Goal: Transaction & Acquisition: Purchase product/service

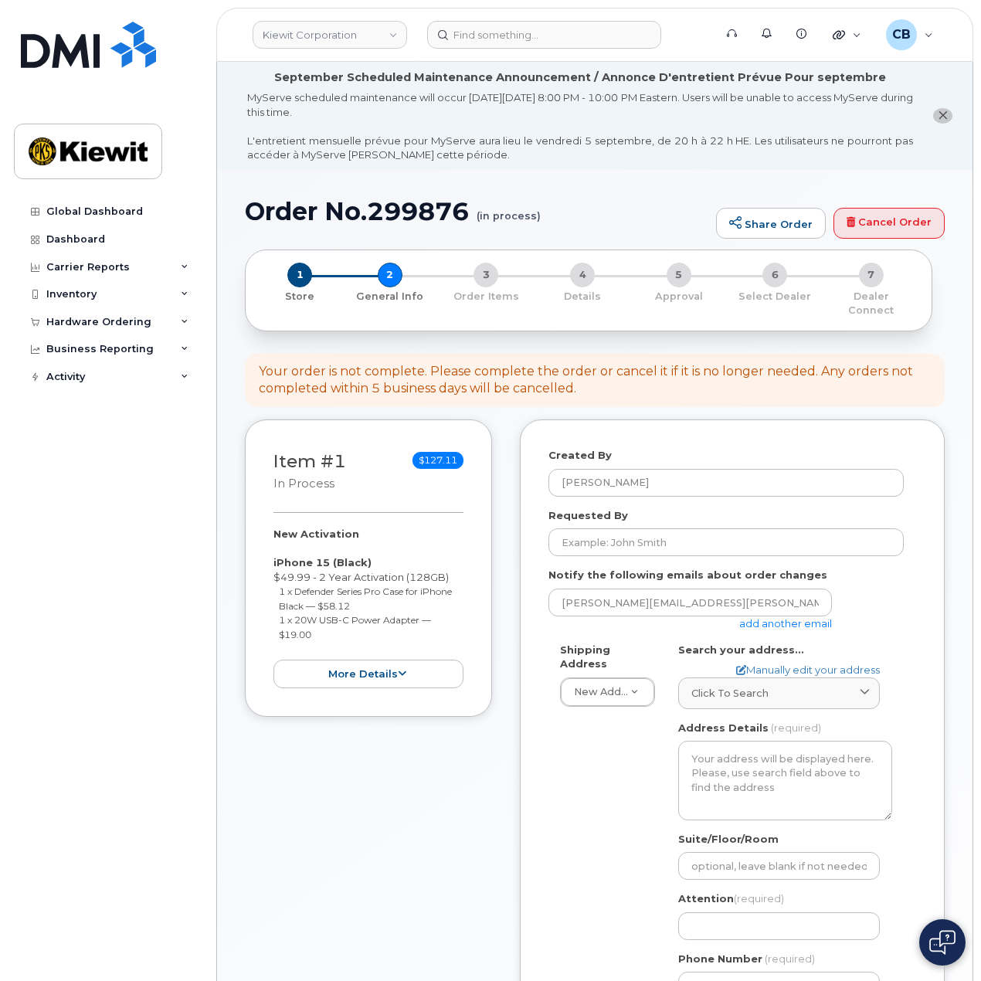
select select
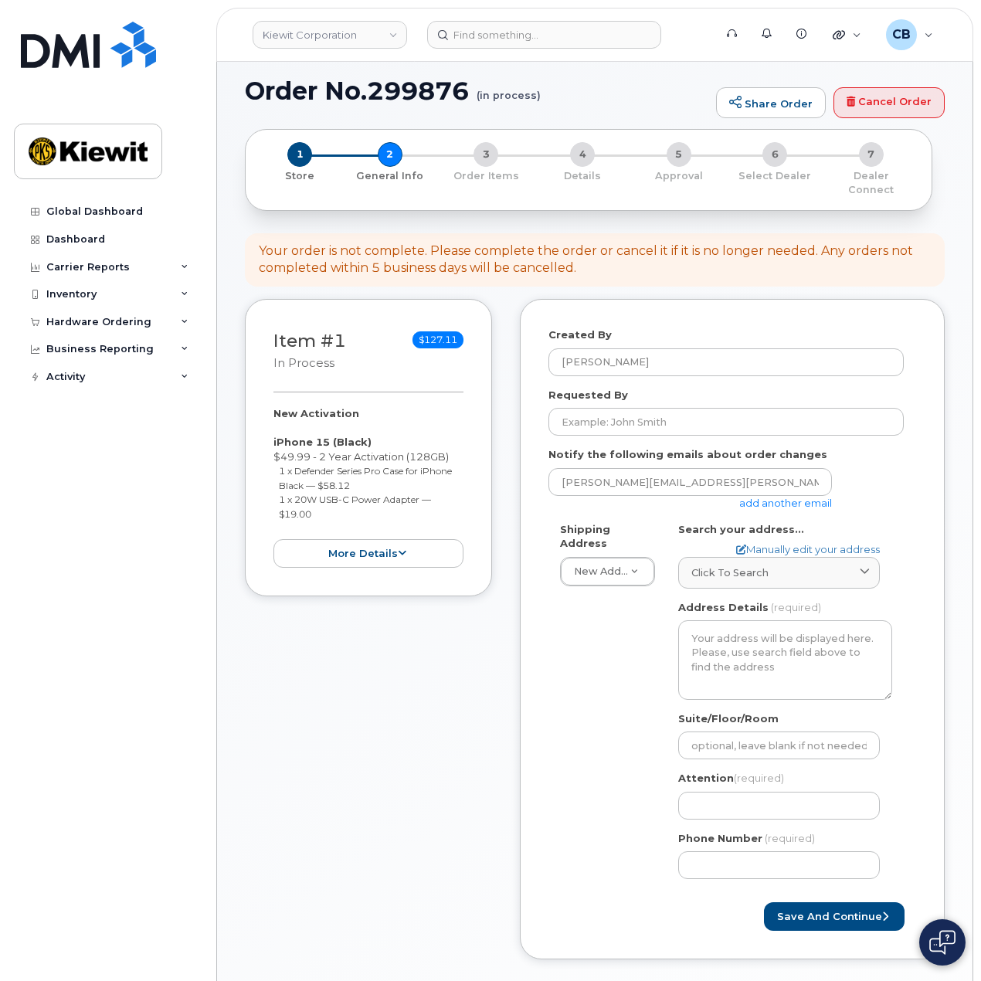
scroll to position [154, 0]
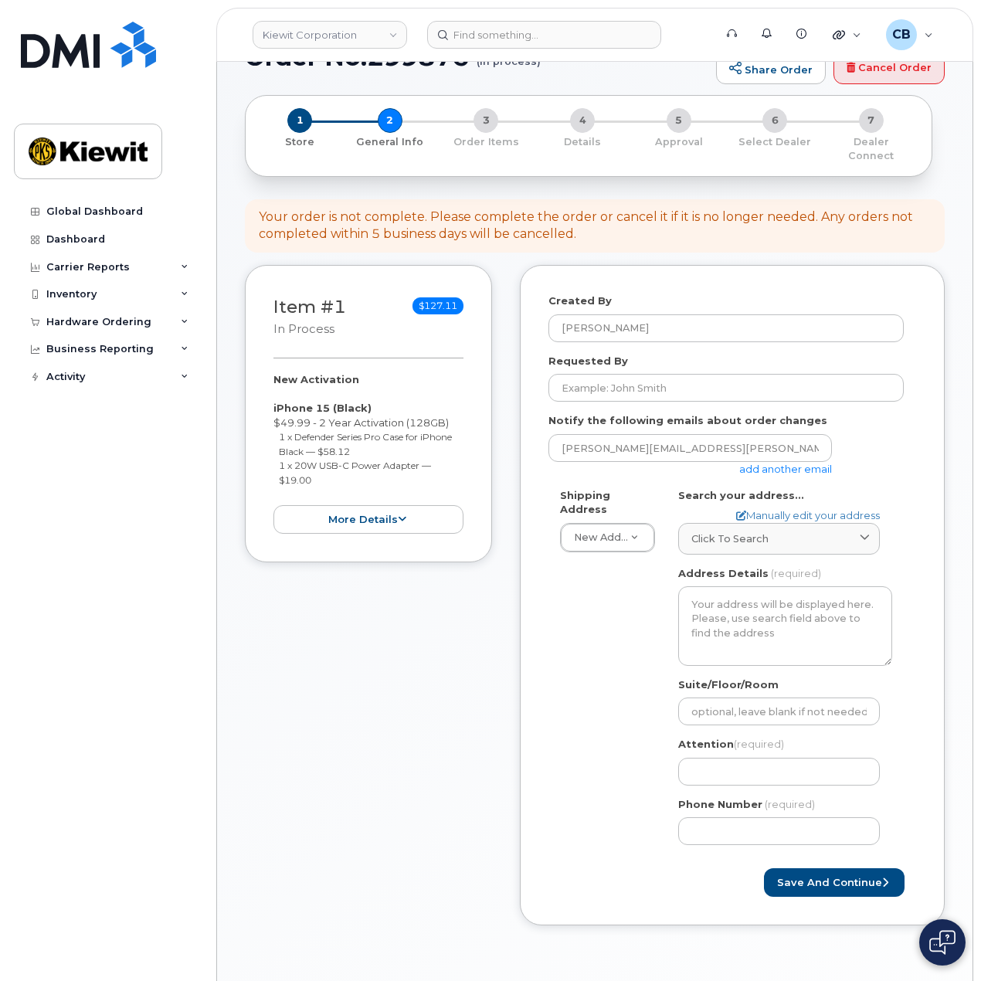
click at [815, 463] on link "add another email" at bounding box center [785, 469] width 93 height 12
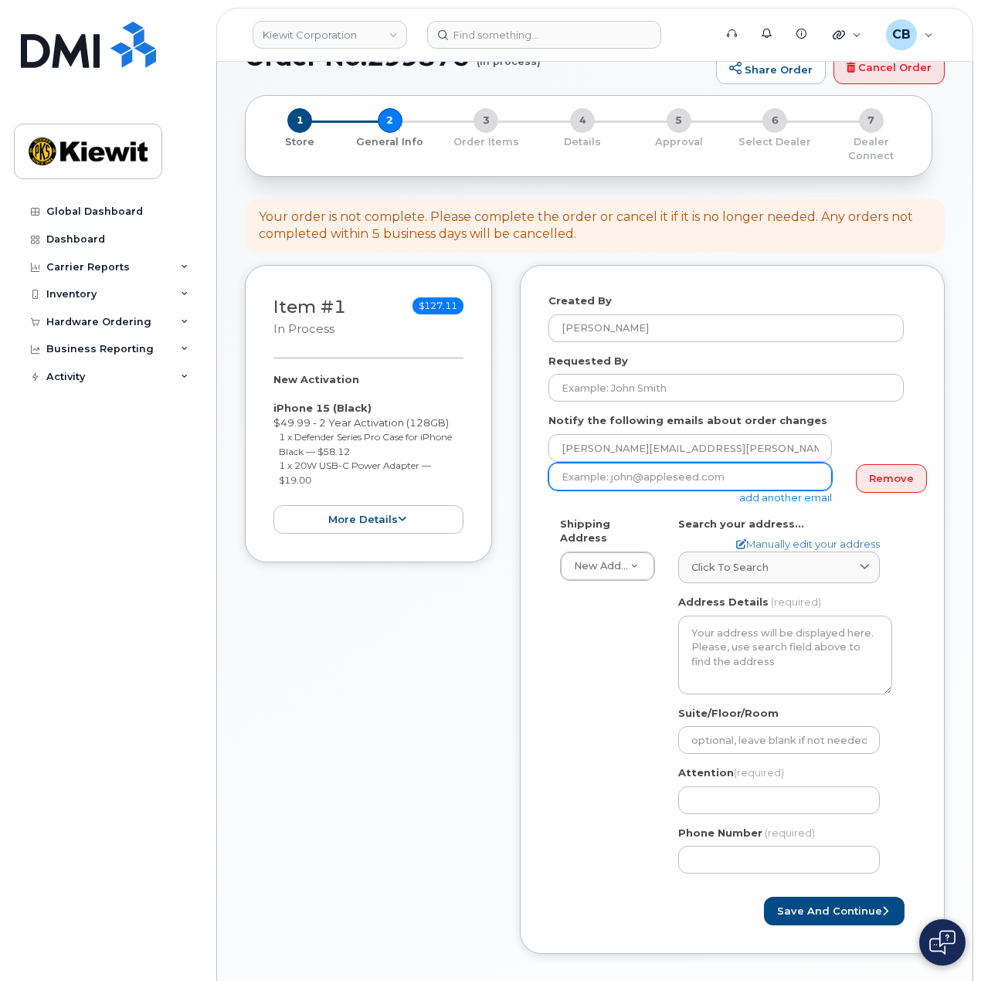
click at [689, 463] on input "email" at bounding box center [689, 477] width 283 height 28
paste input "Mathew.Edwards@kiewit.com"
type input "Mathew.Edwards@kiewit.com"
click at [553, 628] on div "Shipping Address New Address New Address 6076 TX-12 1555 E McAndrews Rd 8880 Pe…" at bounding box center [725, 701] width 355 height 369
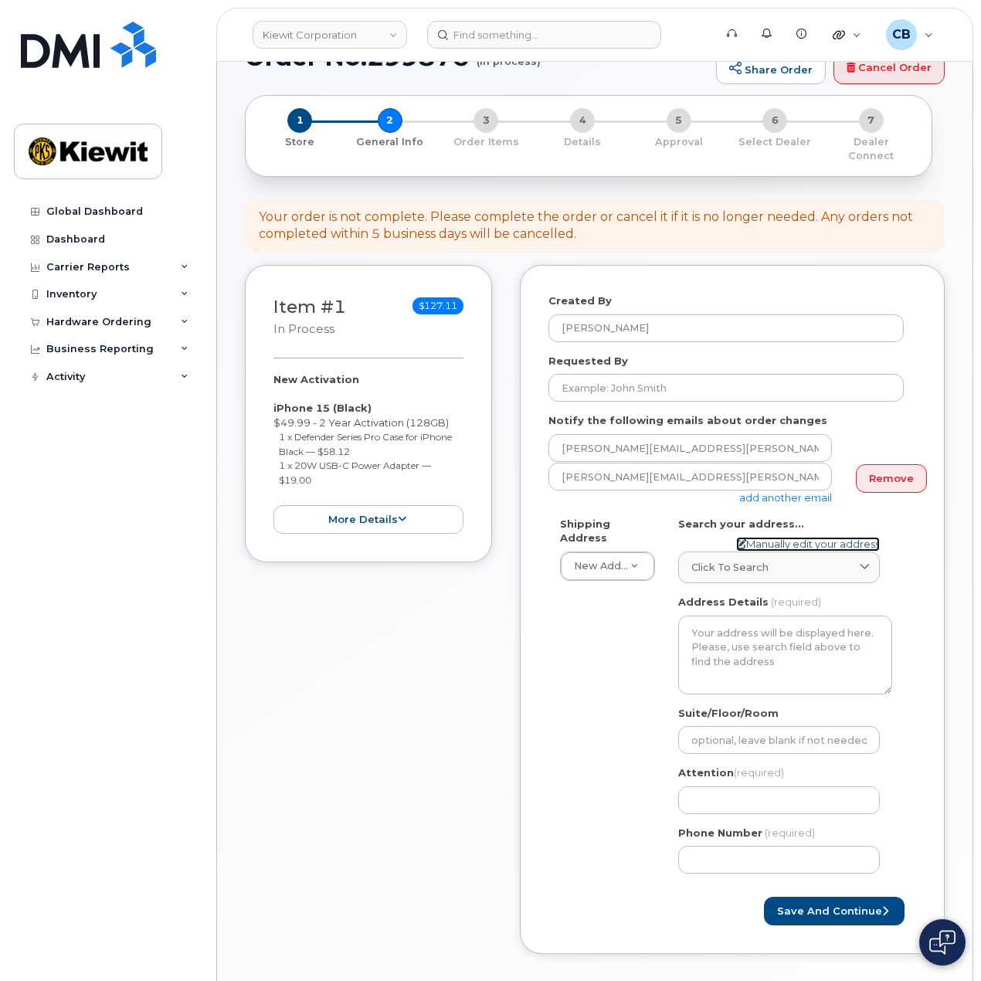
click at [770, 537] on link "Manually edit your address" at bounding box center [808, 544] width 144 height 15
select select
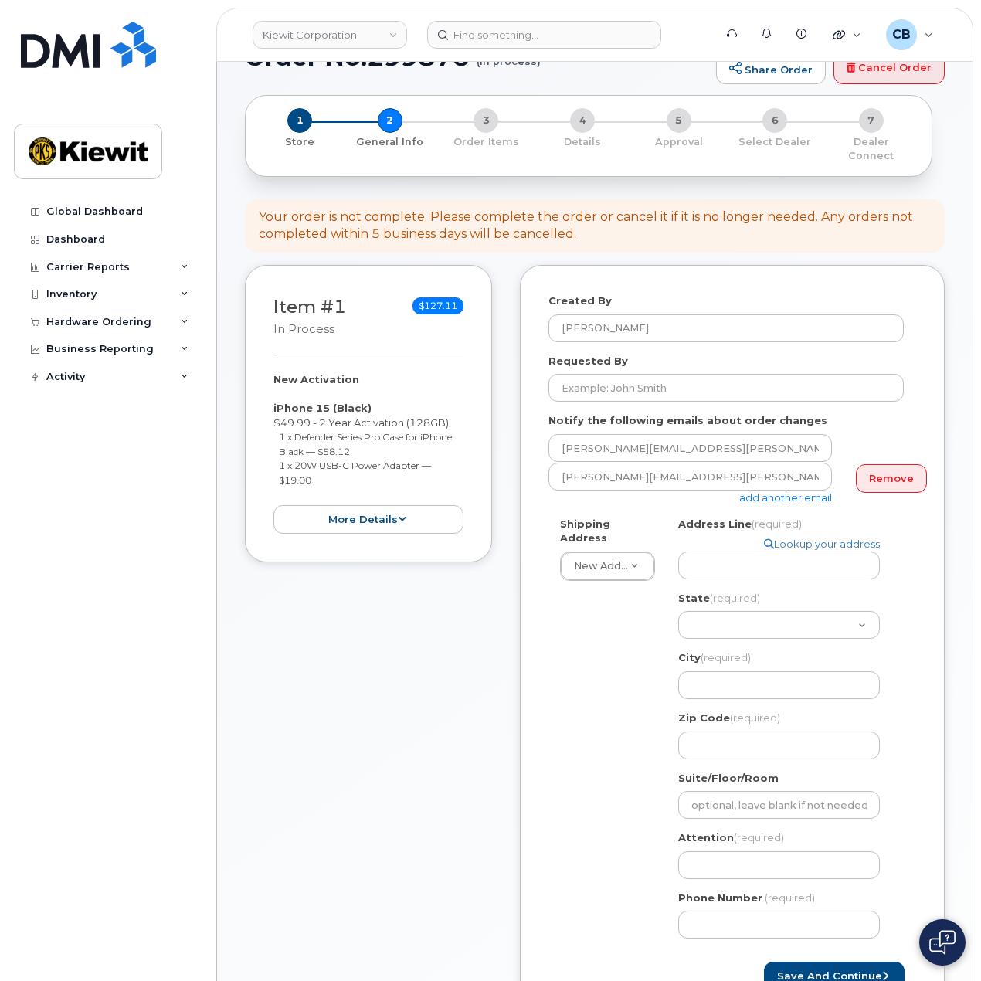
click at [430, 680] on div "Item #1 in process $127.11 New Activation iPhone 15 (Black) $49.99 - 2 Year Act…" at bounding box center [368, 653] width 247 height 777
click at [542, 663] on div "Created By Cory Benes Requested By Notify the following emails about order chan…" at bounding box center [732, 642] width 425 height 754
click at [636, 652] on div "Shipping Address New Address New Address 6076 TX-12 1555 E McAndrews Rd 8880 Pe…" at bounding box center [725, 734] width 355 height 434
click at [642, 614] on div "Shipping Address New Address New Address 6076 TX-12 1555 E McAndrews Rd 8880 Pe…" at bounding box center [725, 734] width 355 height 434
click at [712, 558] on input "Address Line (required)" at bounding box center [779, 565] width 202 height 28
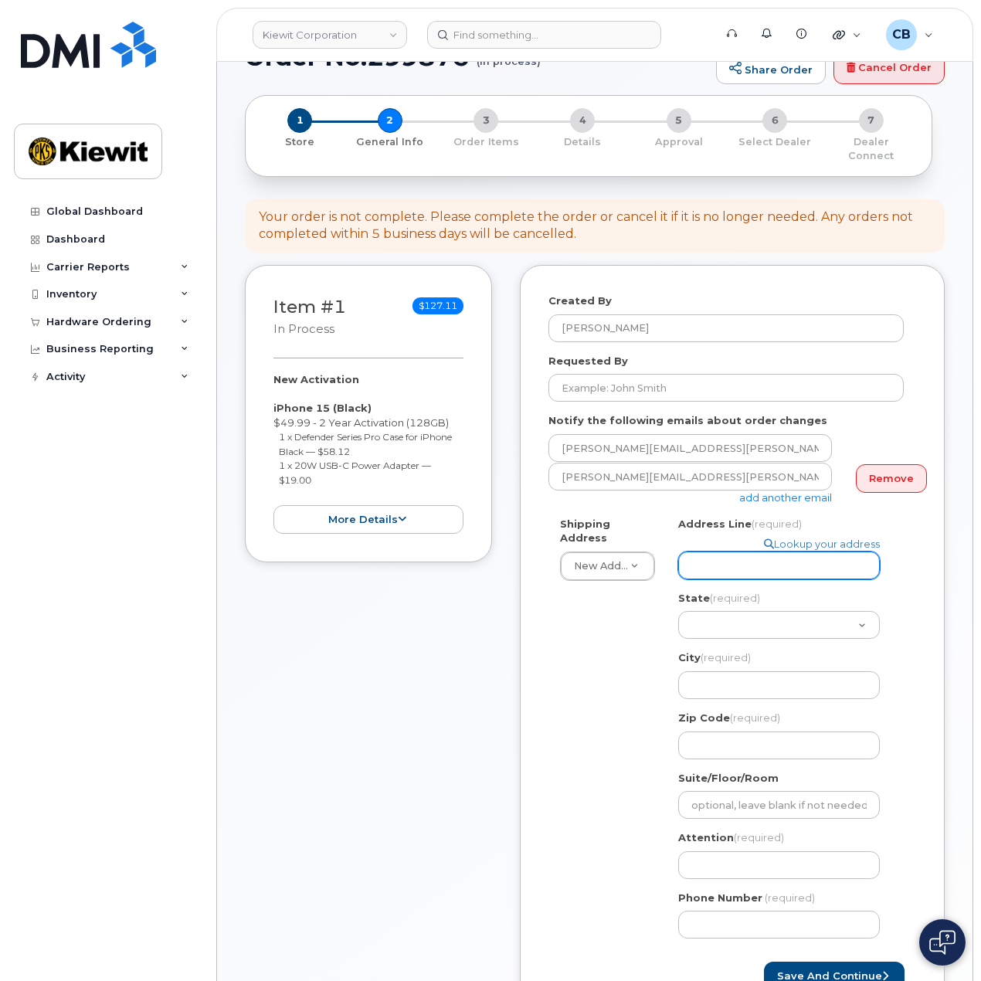
type input "6076 TX-12"
select select
click at [730, 611] on select "Alabama Alaska American Samoa Arizona Arkansas California Colorado Connecticut …" at bounding box center [779, 625] width 202 height 28
select select "TX"
select select
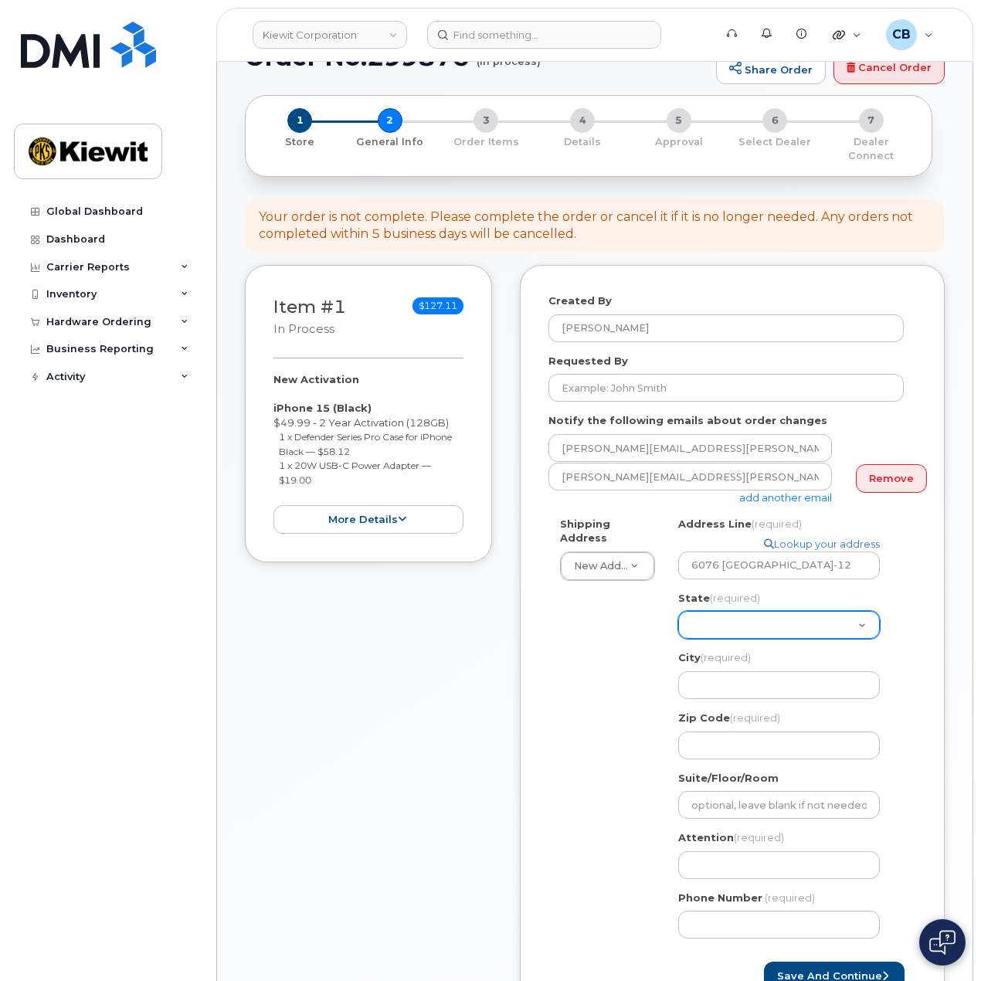
click at [733, 611] on select "Alabama Alaska American Samoa Arizona Arkansas California Colorado Connecticut …" at bounding box center [779, 625] width 202 height 28
click at [704, 671] on input "City (required)" at bounding box center [779, 685] width 202 height 28
type input "Vidor"
select select
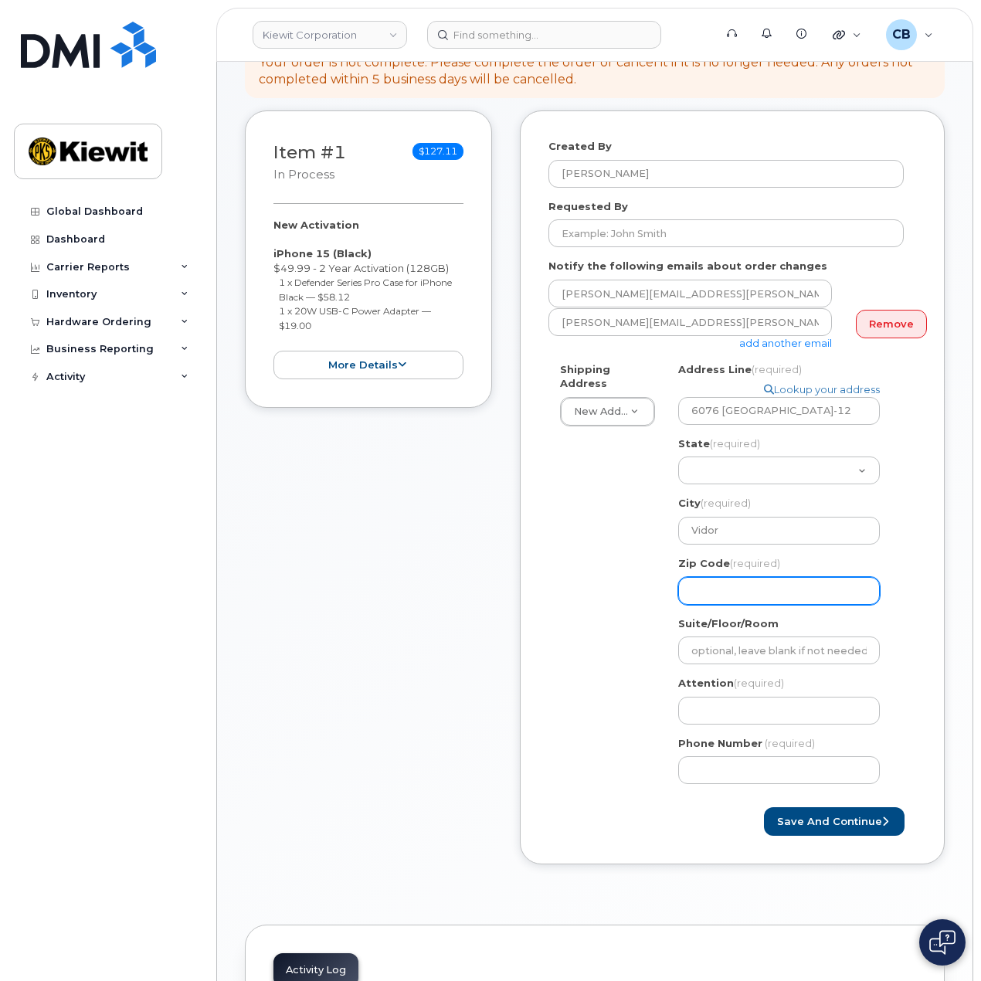
click at [729, 577] on input "Zip Code (required)" at bounding box center [779, 591] width 202 height 28
type input "77662"
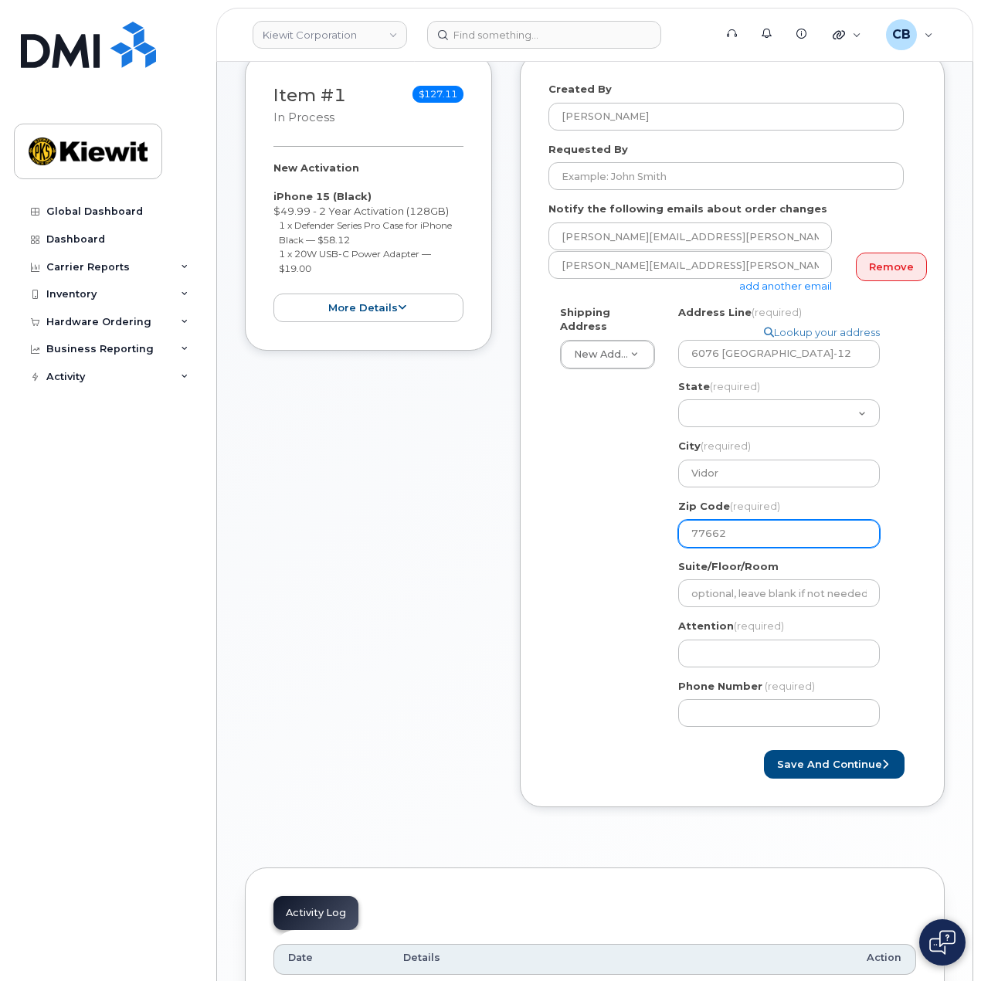
scroll to position [463, 0]
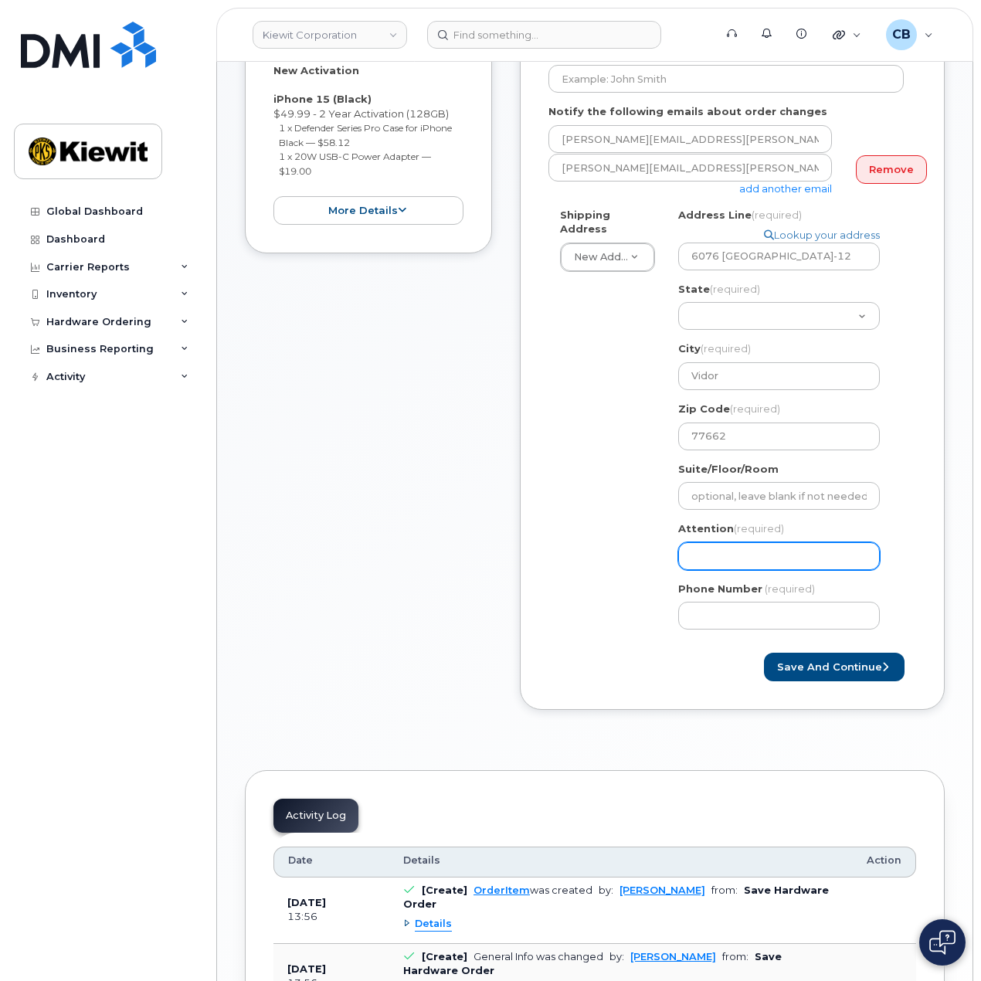
click at [723, 551] on input "Attention (required)" at bounding box center [779, 556] width 202 height 28
click at [733, 542] on input "Attention (required)" at bounding box center [779, 556] width 202 height 28
select select
type input "D"
select select
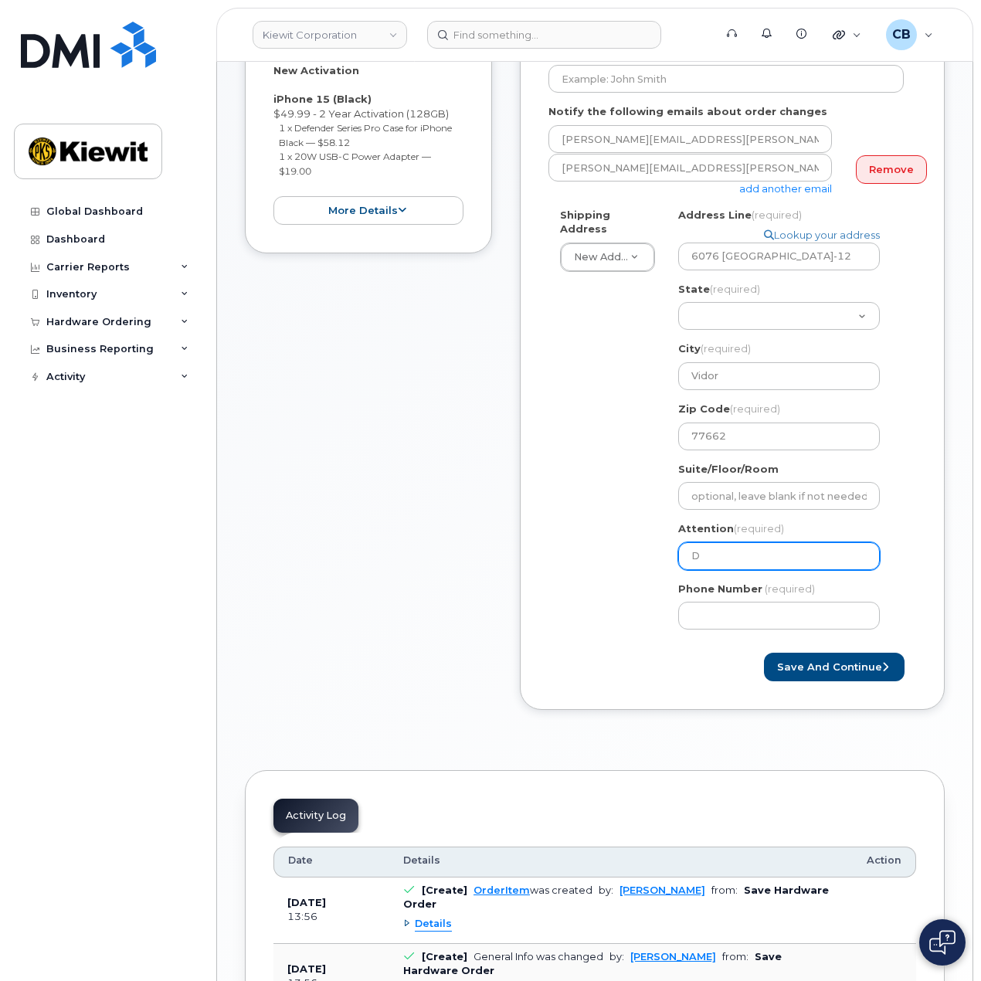
type input "Da"
select select
type input "Dar"
select select
type input "Darw"
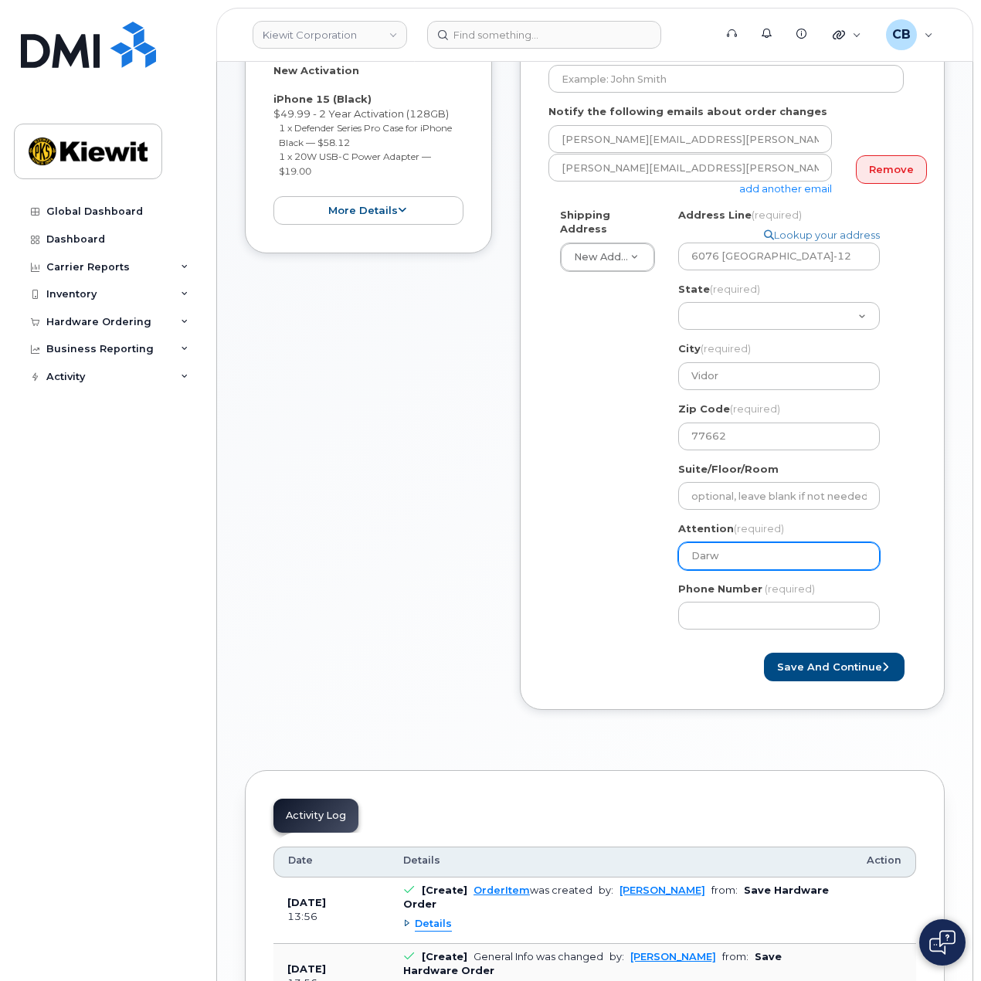
select select
type input "Darwi"
select select
type input "Darwin"
select select
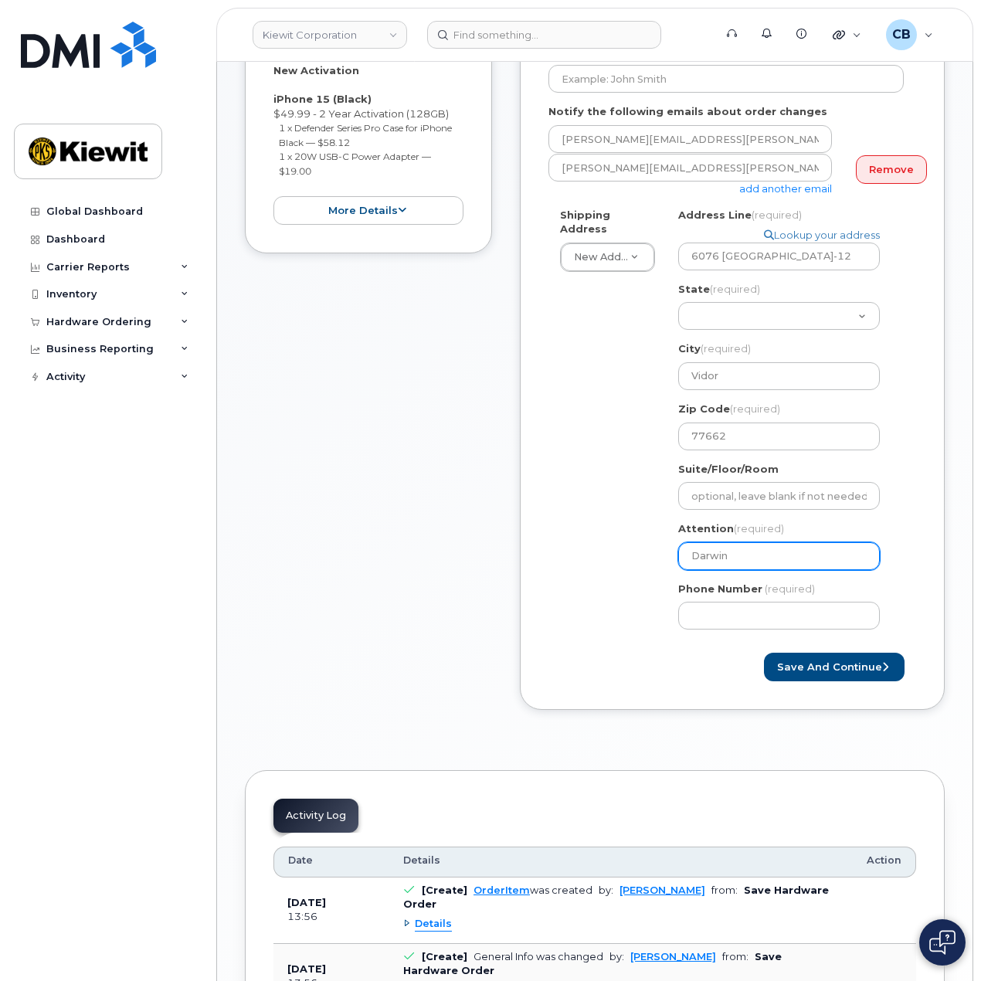
type input "Darwin H"
select select
type input "Darwin He"
select select
type input "Darwin Her"
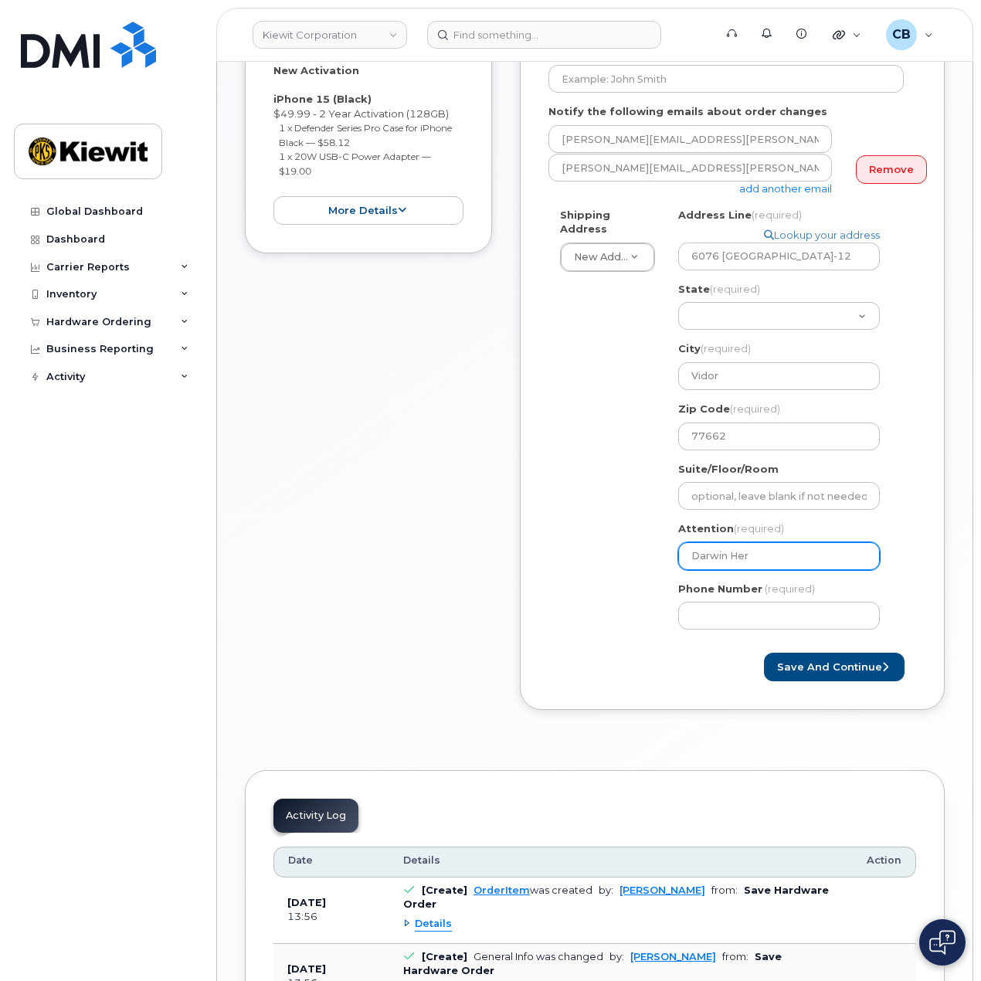
select select
type input "Darwin Hern"
select select
type input "Darwin Herna"
select select
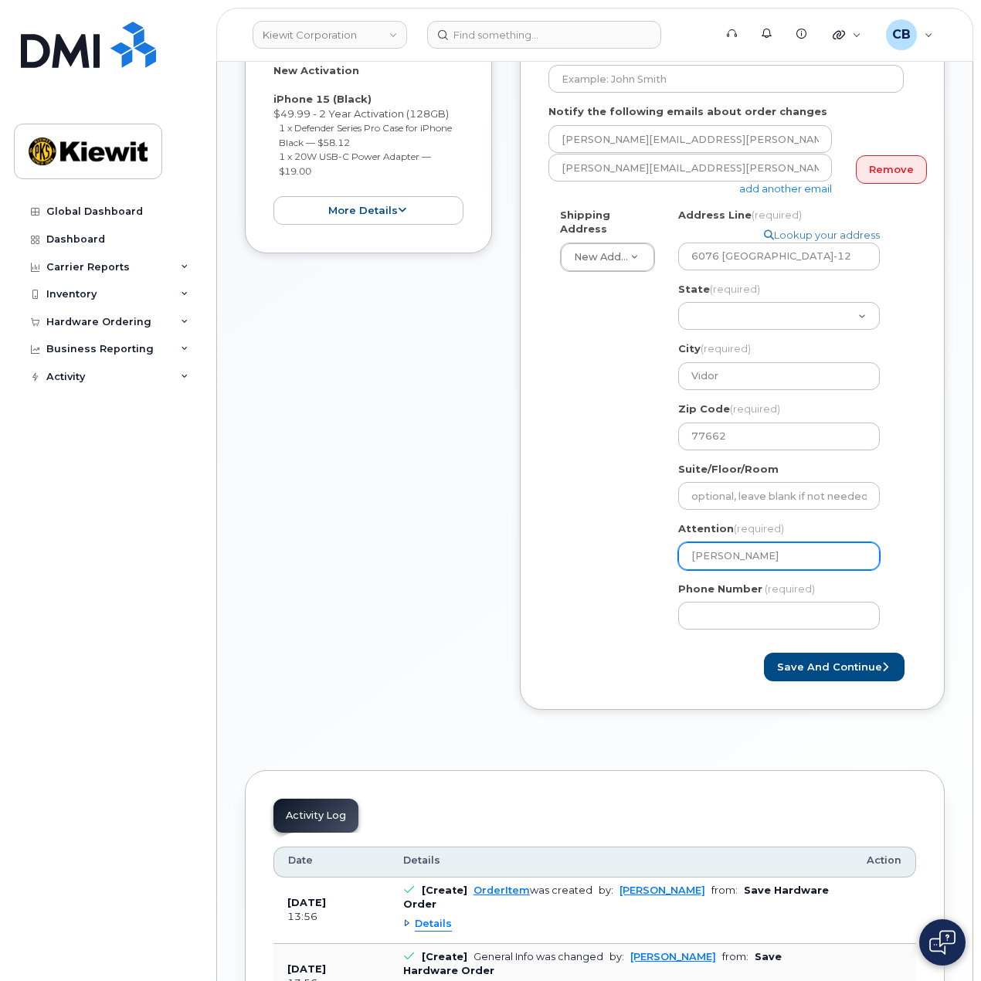
type input "Darwin Hernan"
select select
type input "Darwin Hernand"
select select
type input "Darwin Hernande"
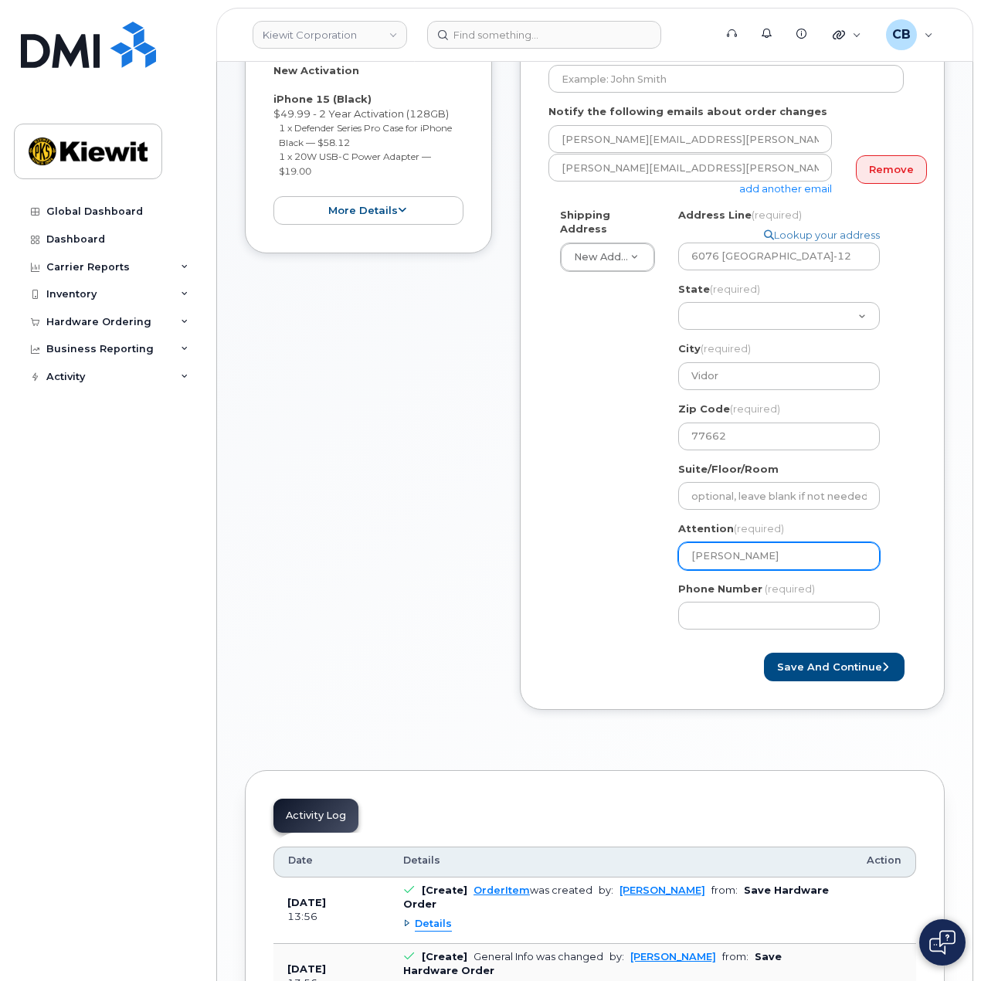
select select
type input "Darwin Hernandez"
select select
type input "Darwin Hernandez."
select select
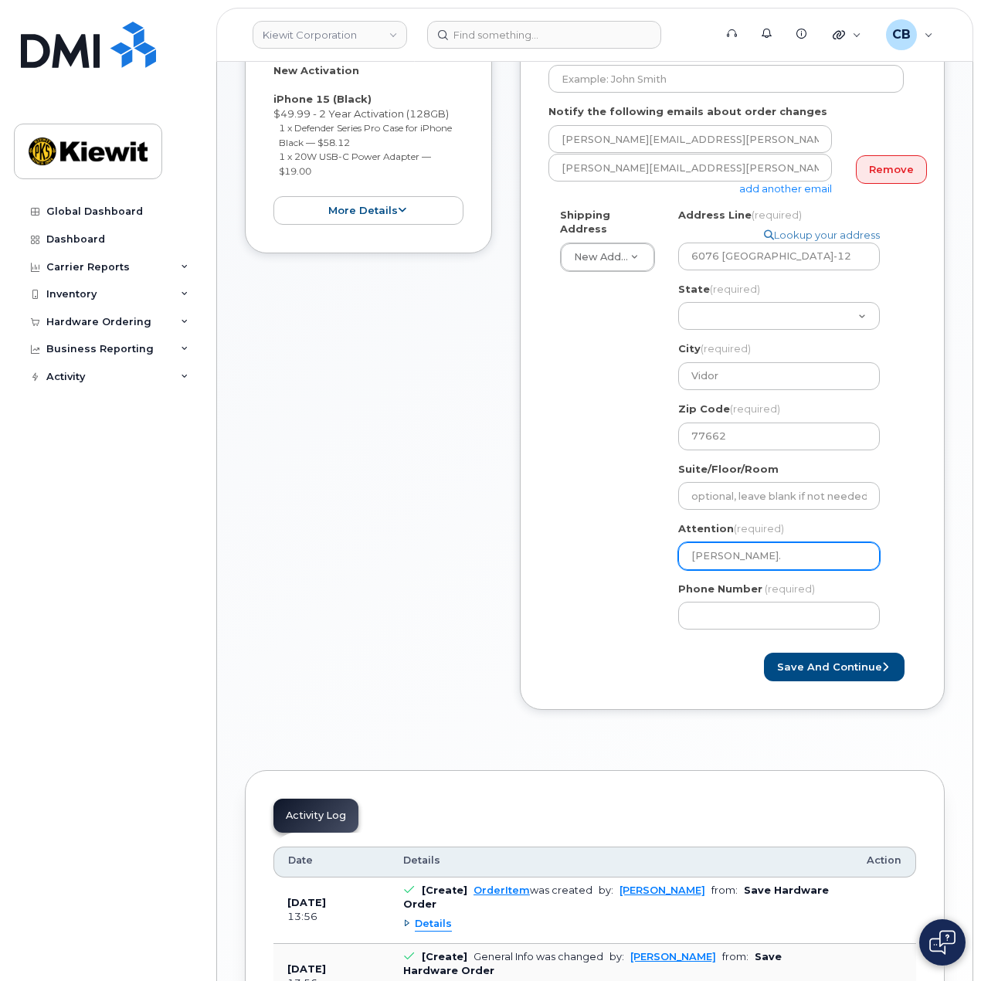
type input "Darwin Hernandez"
select select
type input "Darwin Hernandez,"
drag, startPoint x: 813, startPoint y: 541, endPoint x: 840, endPoint y: 546, distance: 27.6
click at [812, 542] on input "Darwin Hernandez," at bounding box center [779, 556] width 202 height 28
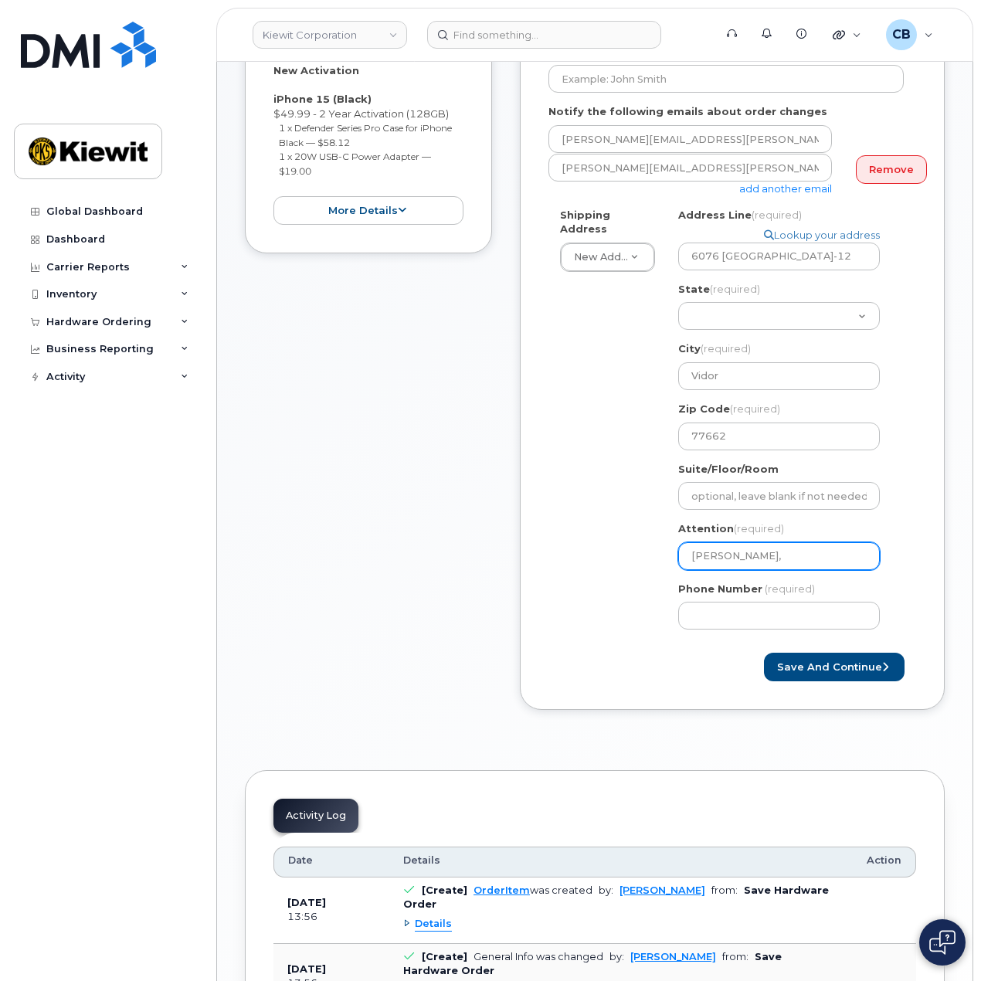
paste input "Mathew.Edwards"
select select
type input "Darwin Hernandez, Mathew.Edwards"
click at [823, 543] on input "Darwin Hernandez, Mathew.Edwards" at bounding box center [779, 556] width 202 height 28
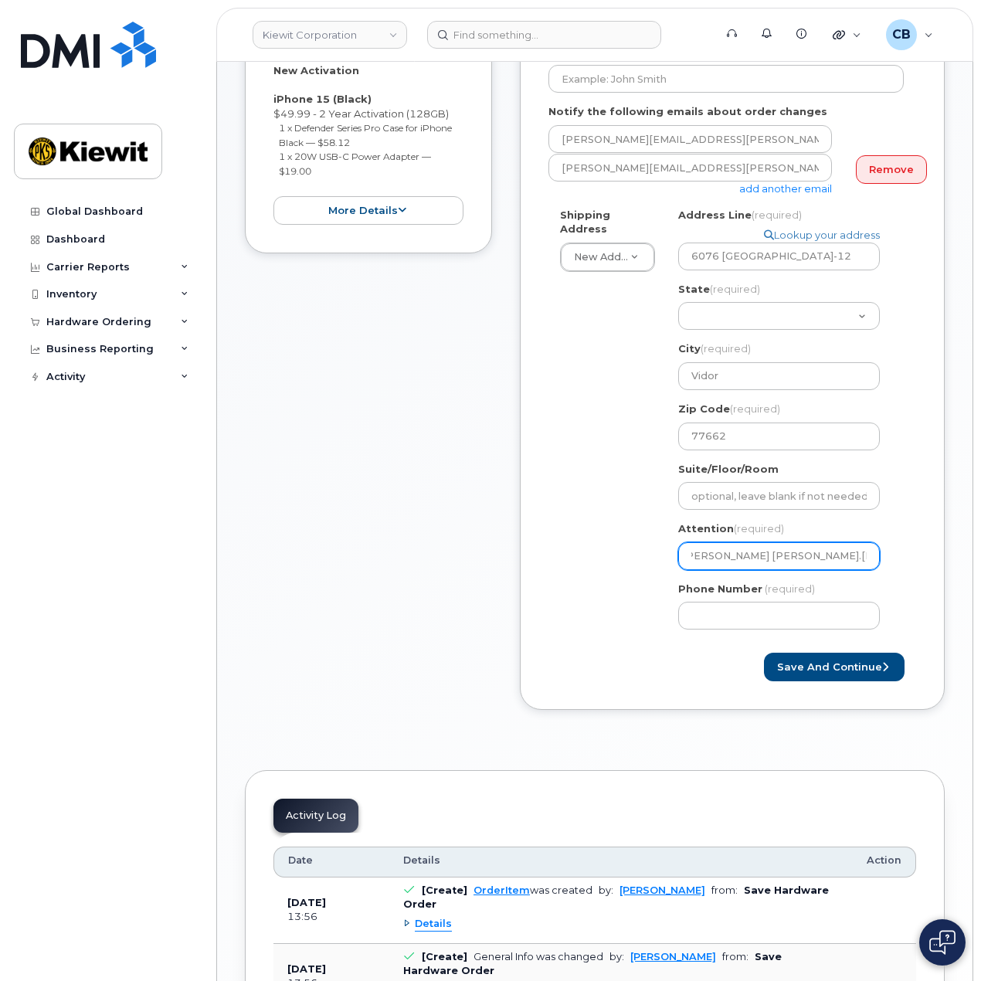
select select
type input "Darwin Hernandez, MathewEdwards"
select select
type input "Darwin Hernandez, Mathew Edwards"
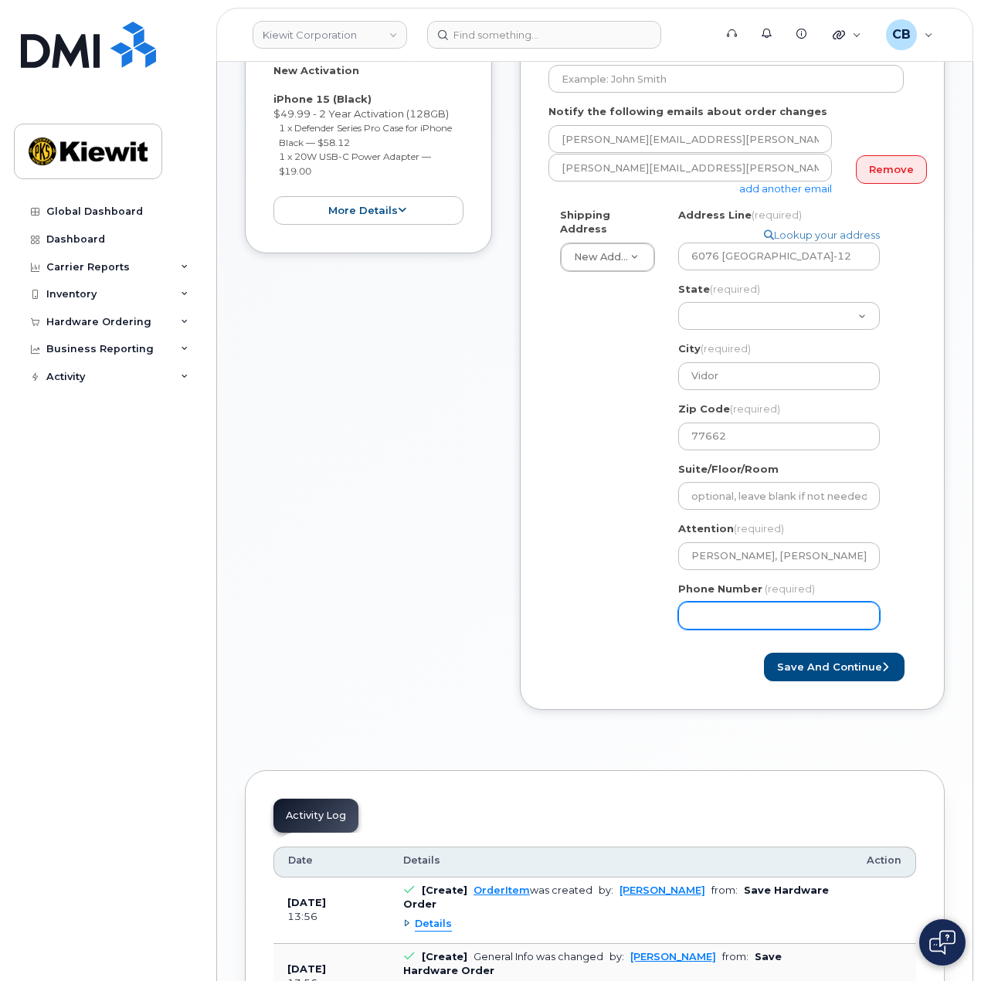
click at [730, 602] on input "Phone Number" at bounding box center [779, 616] width 202 height 28
click at [766, 602] on input "877717" at bounding box center [779, 616] width 202 height 28
type input "877772770"
select select
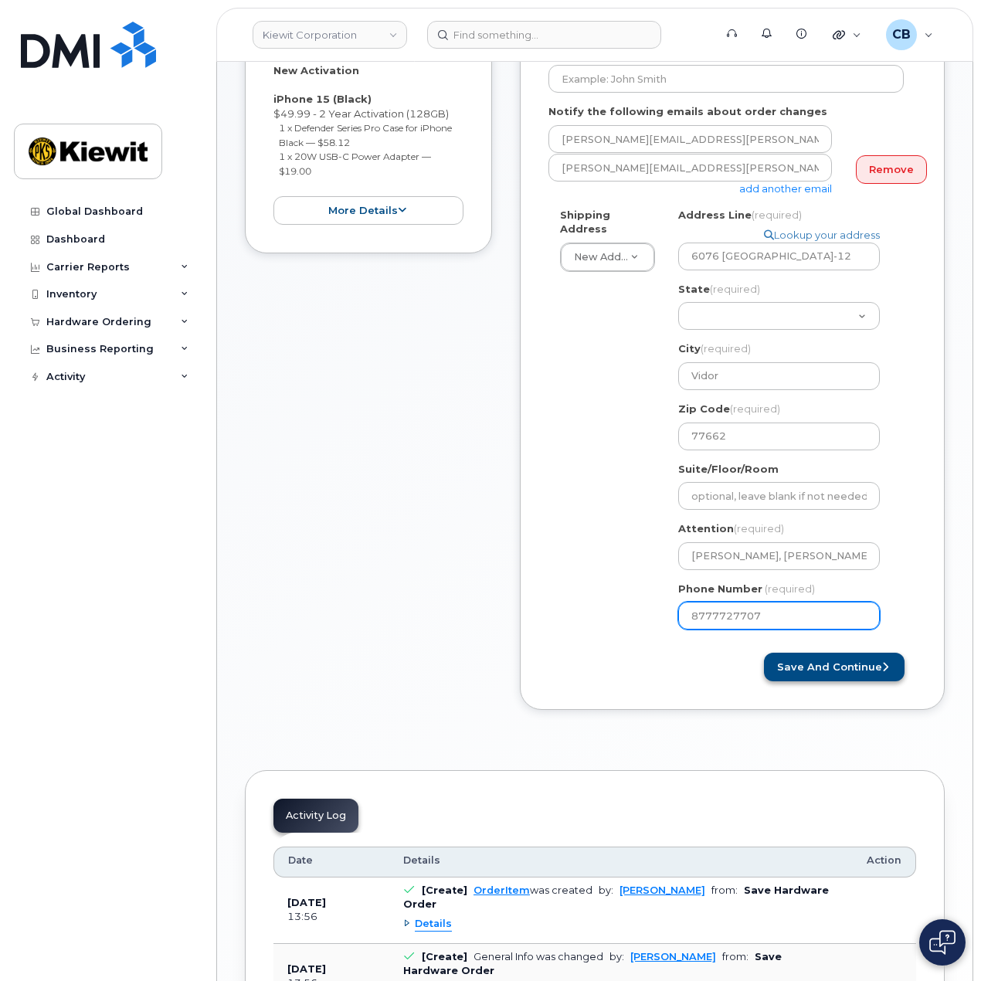
type input "8777727707"
click at [853, 652] on button "Save and Continue" at bounding box center [834, 666] width 141 height 29
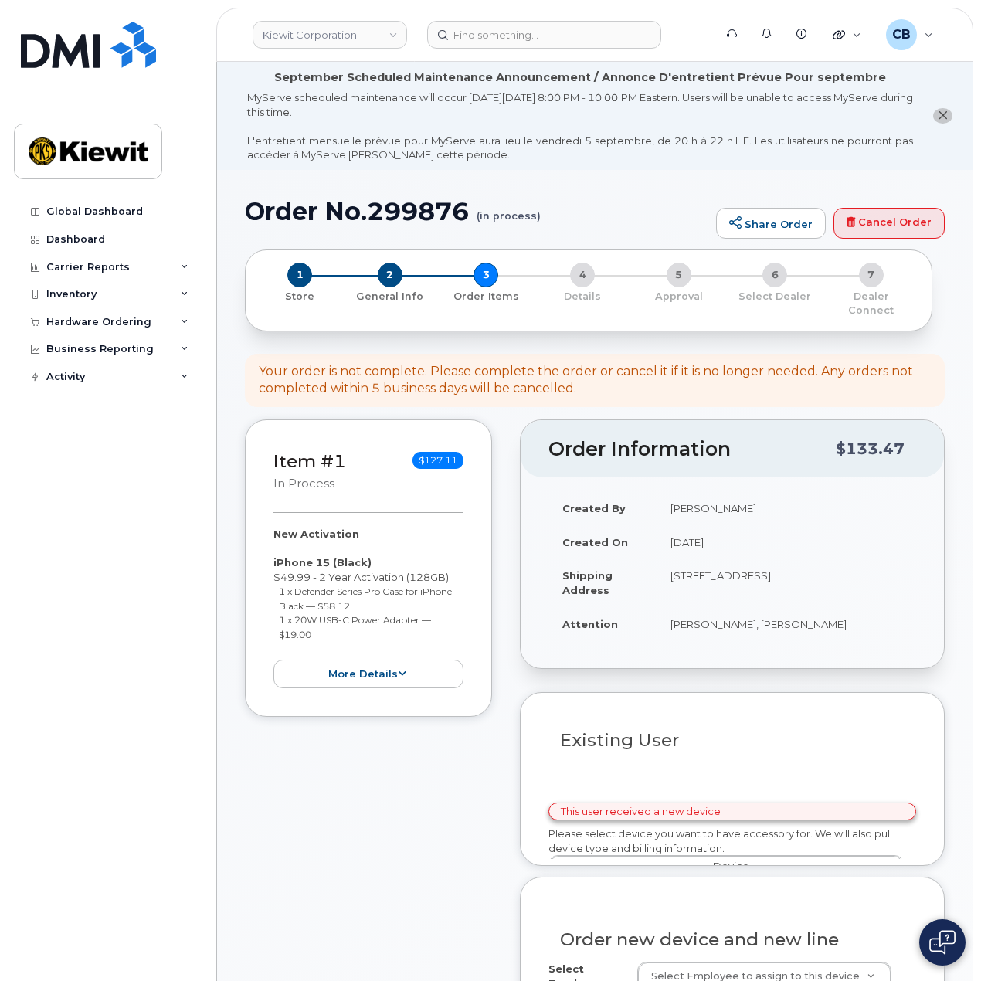
select select
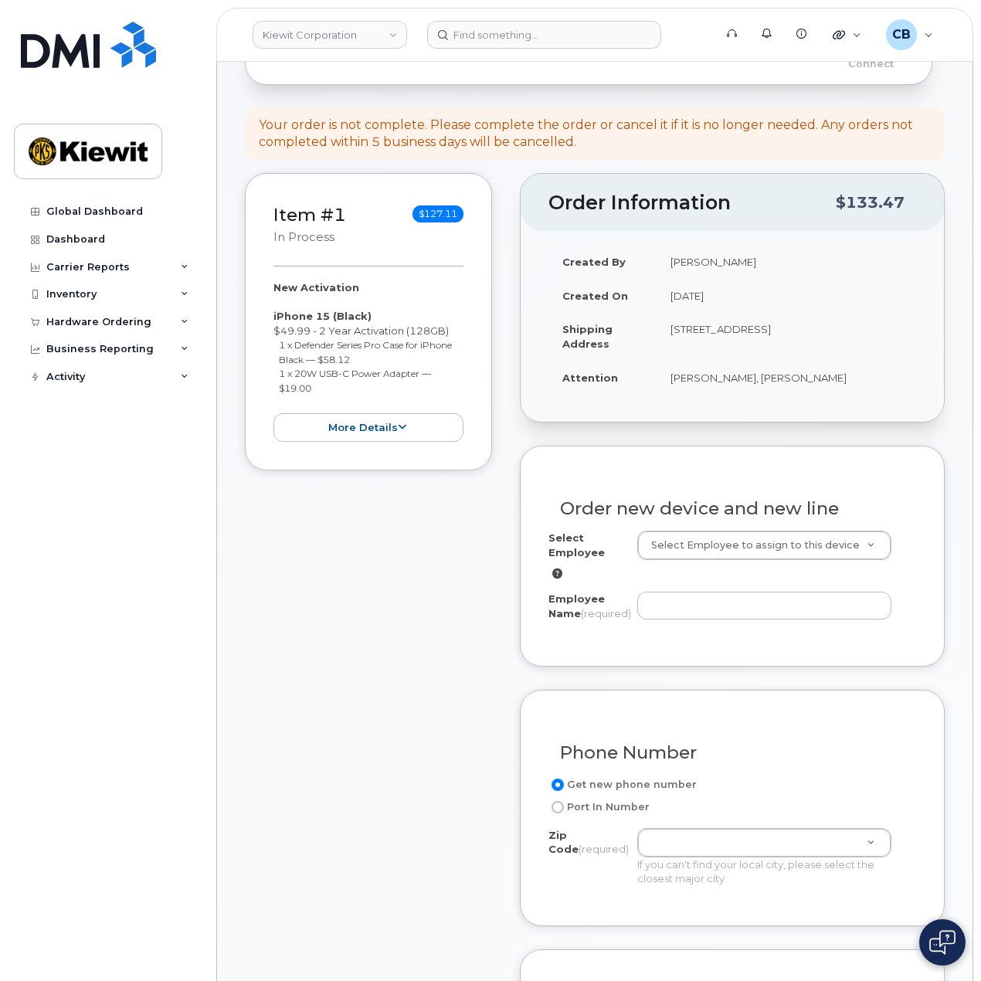
scroll to position [309, 0]
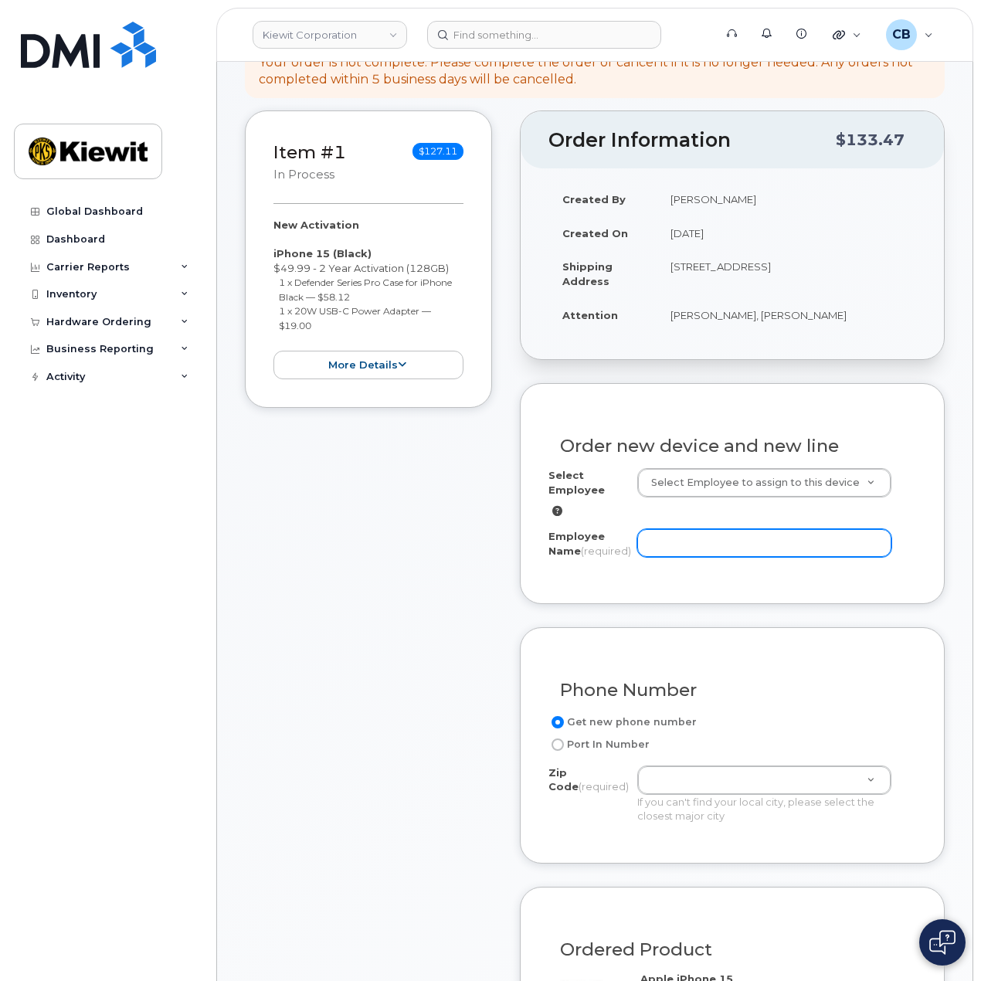
click at [695, 540] on input "Employee Name (required)" at bounding box center [764, 543] width 254 height 28
drag, startPoint x: 670, startPoint y: 300, endPoint x: 764, endPoint y: 303, distance: 93.5
click at [764, 303] on td "[PERSON_NAME], [PERSON_NAME]" at bounding box center [785, 315] width 259 height 34
copy td "[PERSON_NAME]"
click at [689, 530] on input "Employee Name (required)" at bounding box center [764, 543] width 254 height 28
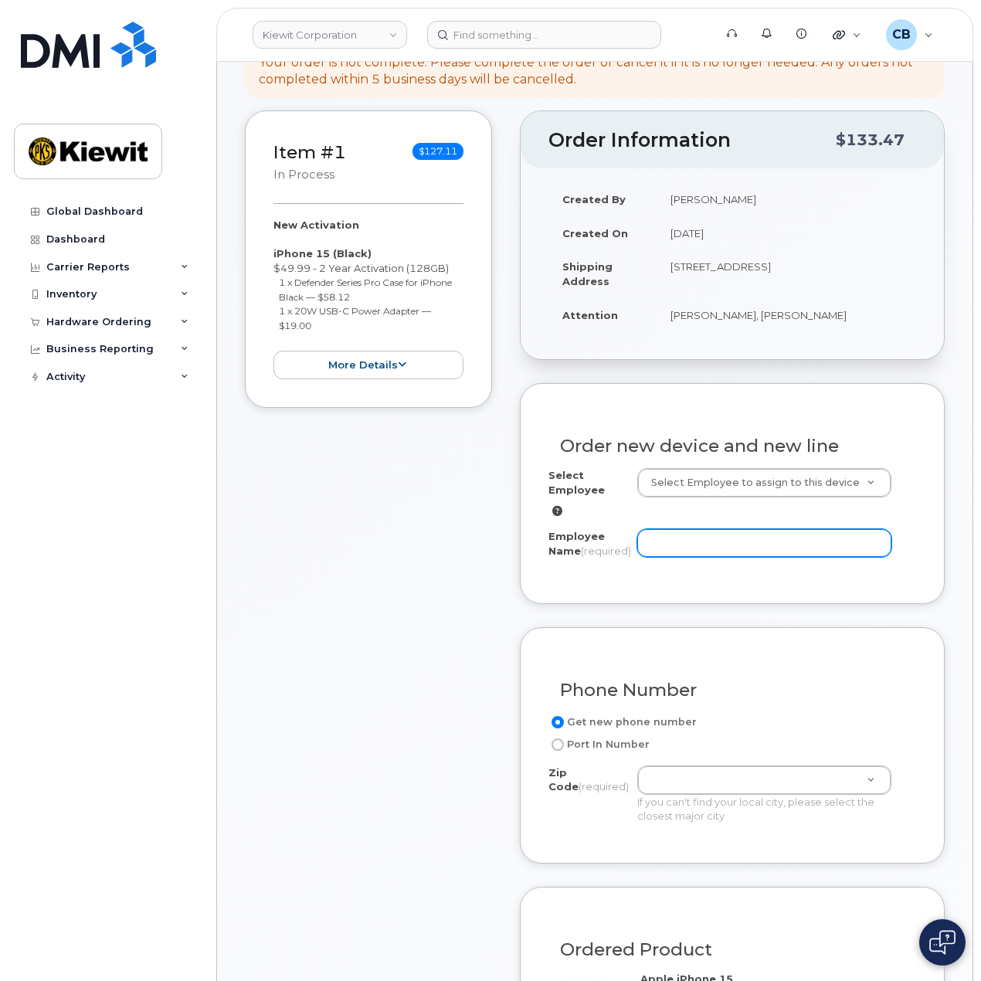
paste input "[PERSON_NAME]"
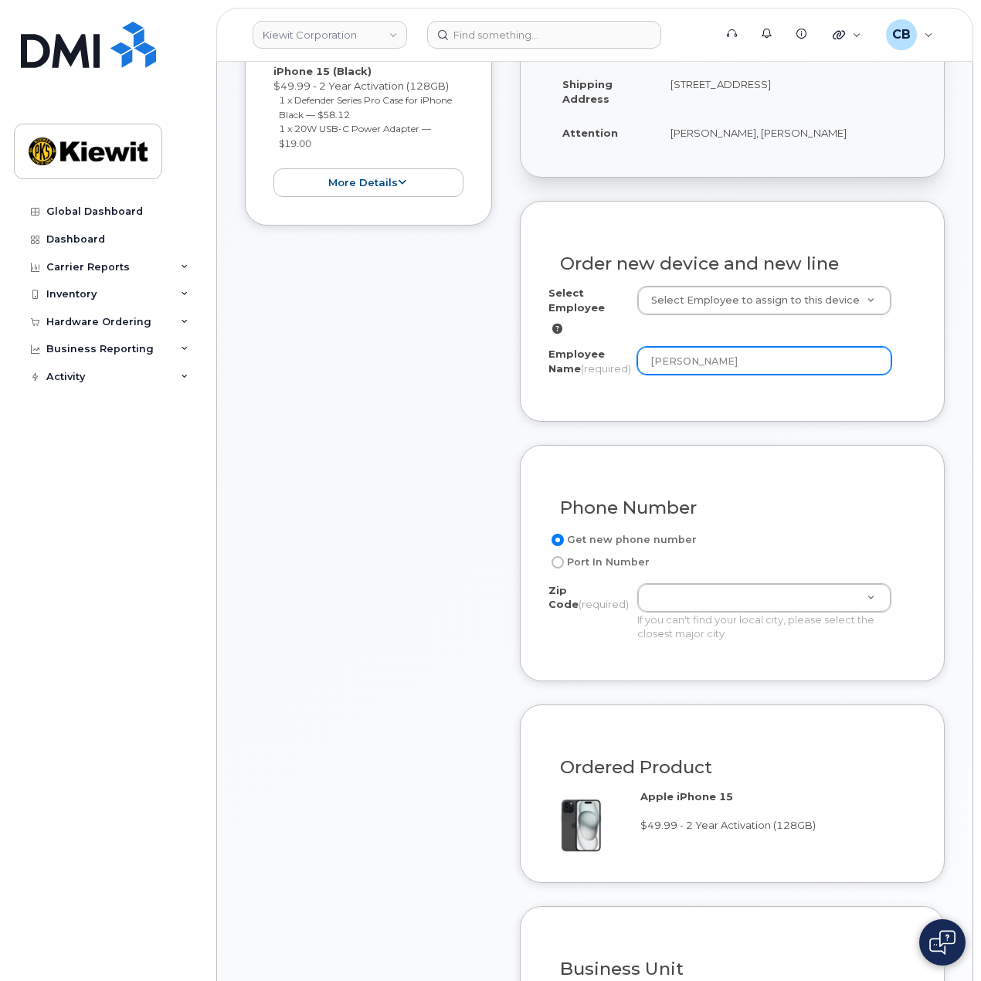
scroll to position [695, 0]
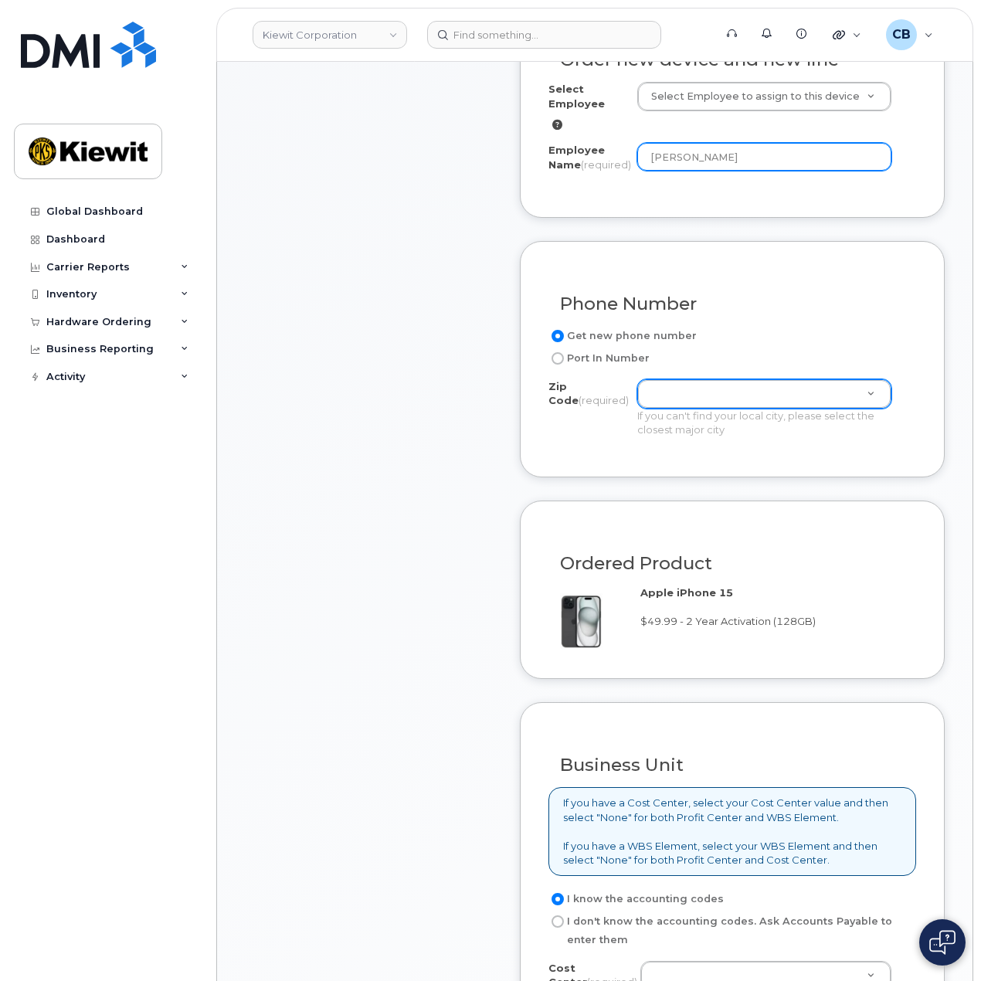
type input "[PERSON_NAME]"
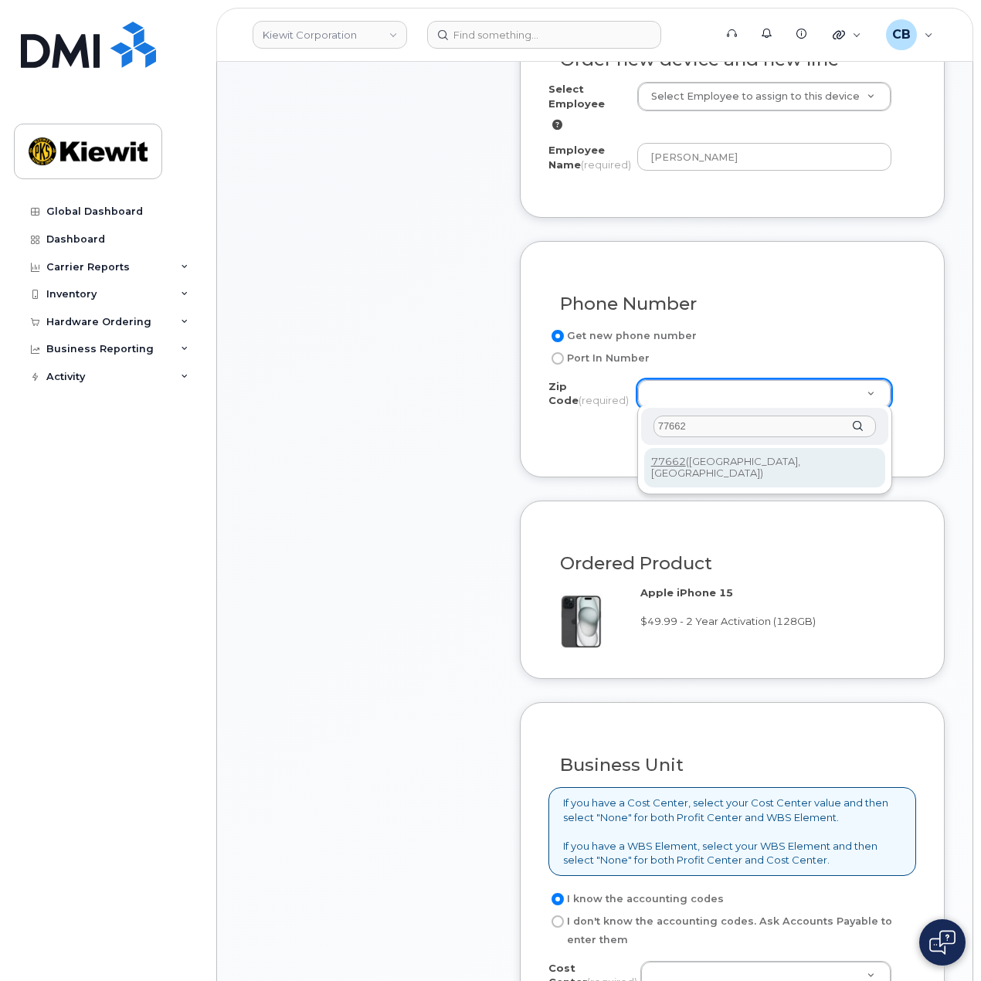
type input "77662"
type input "77662 ([GEOGRAPHIC_DATA], [GEOGRAPHIC_DATA])"
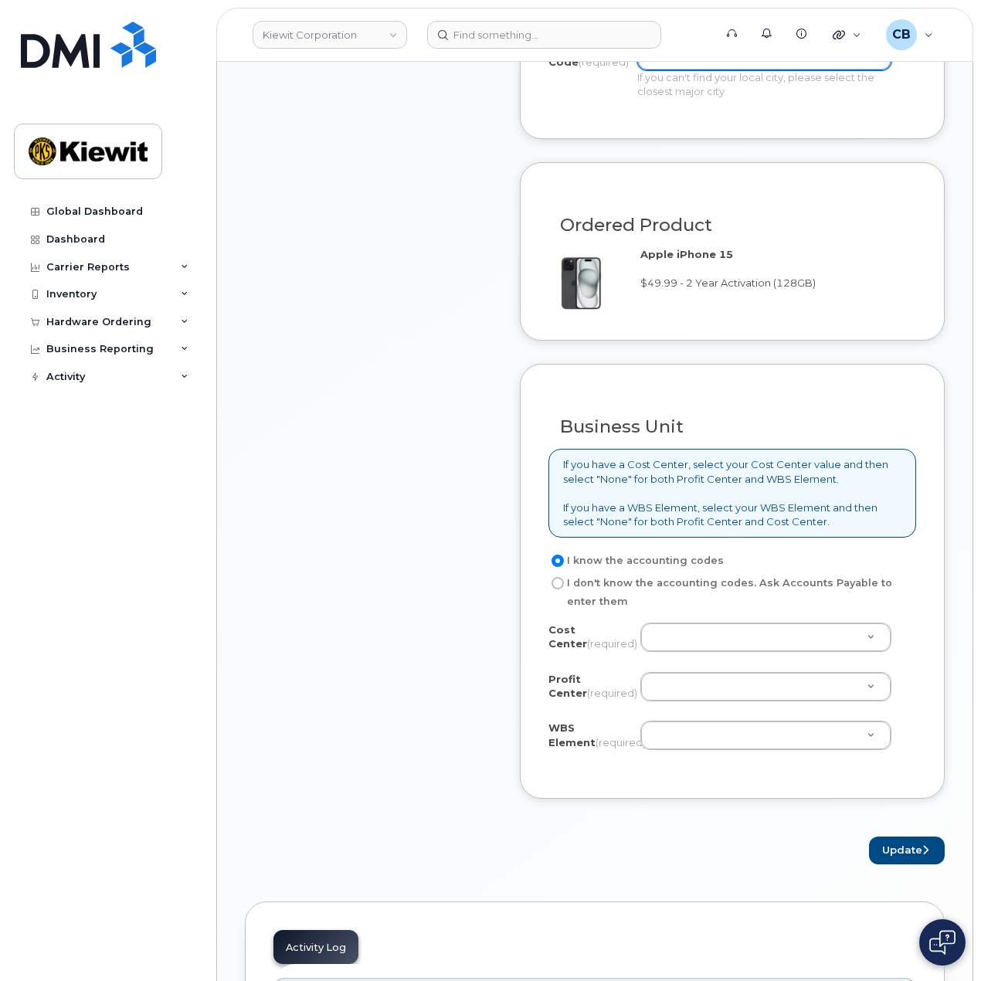
scroll to position [1235, 0]
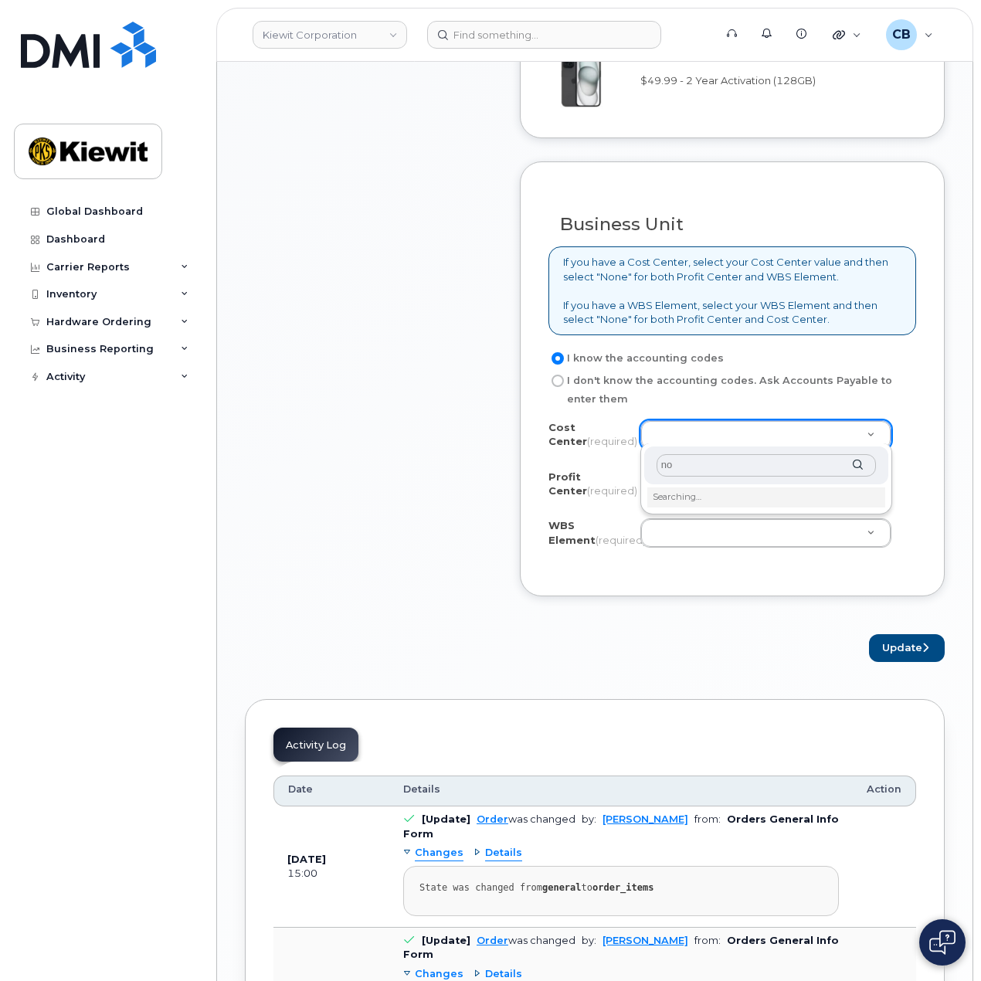
type input "non"
type input "None"
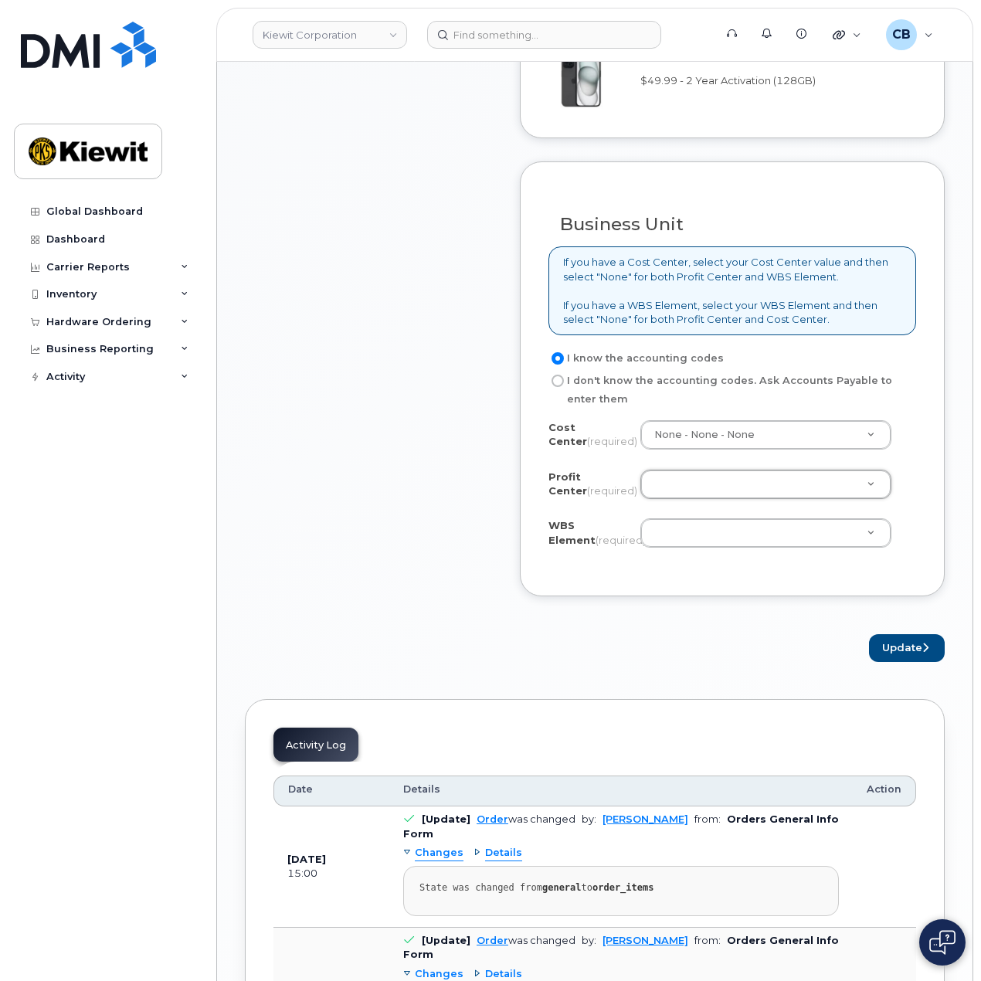
type input "n"
type input "no"
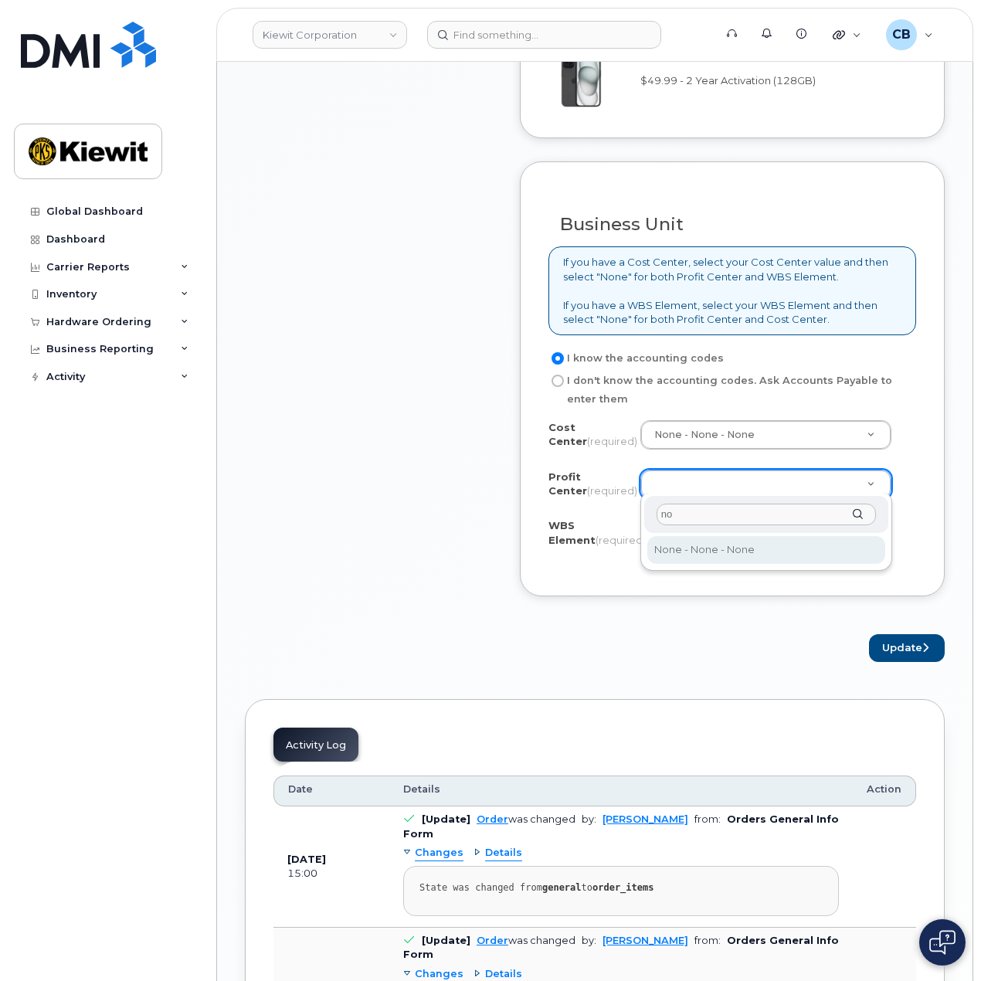
type input "non"
select select "None"
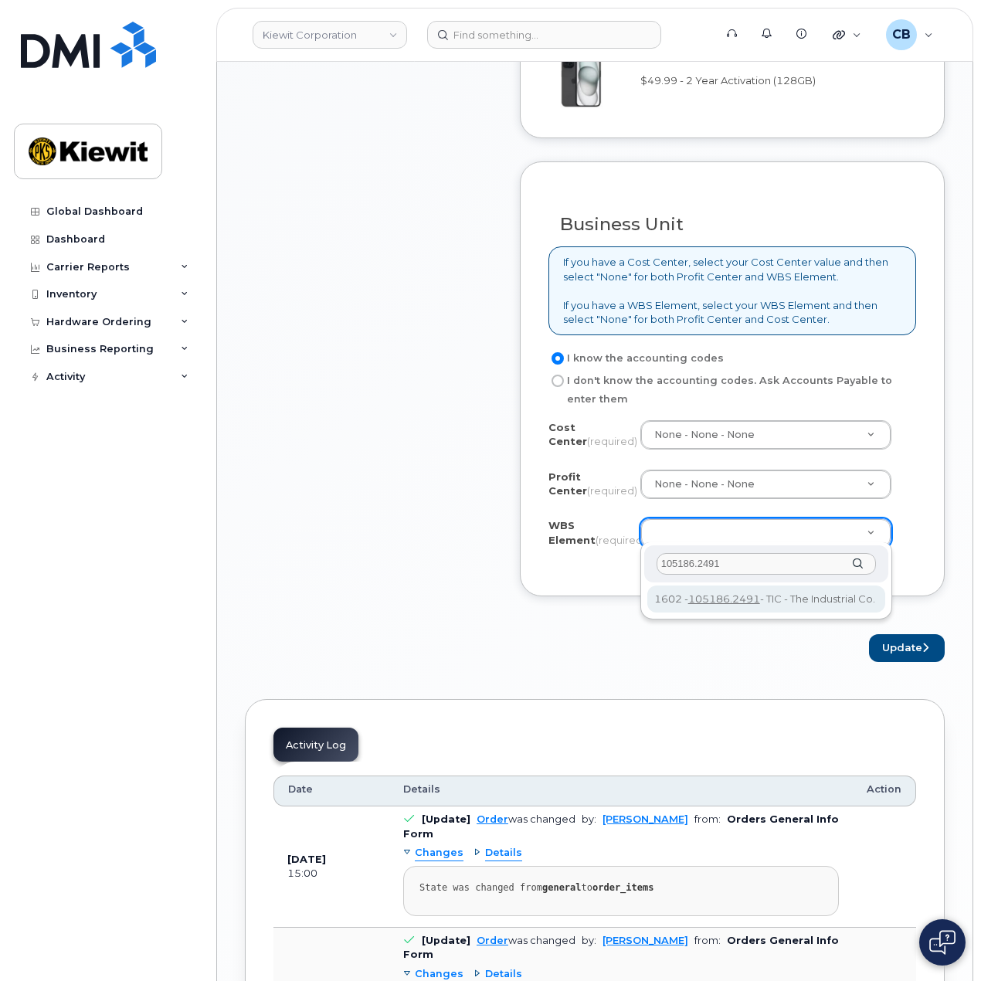
type input "105186.2491"
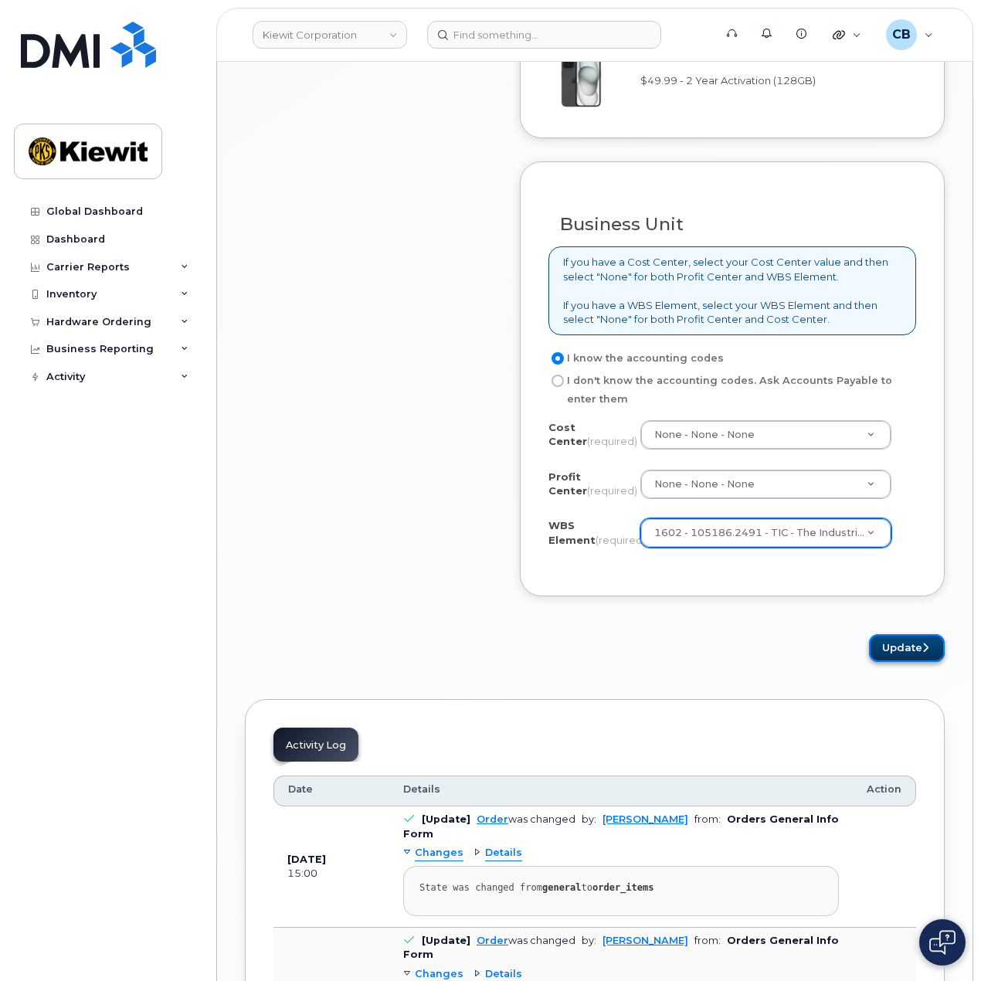
click at [880, 649] on button "Update" at bounding box center [907, 648] width 76 height 29
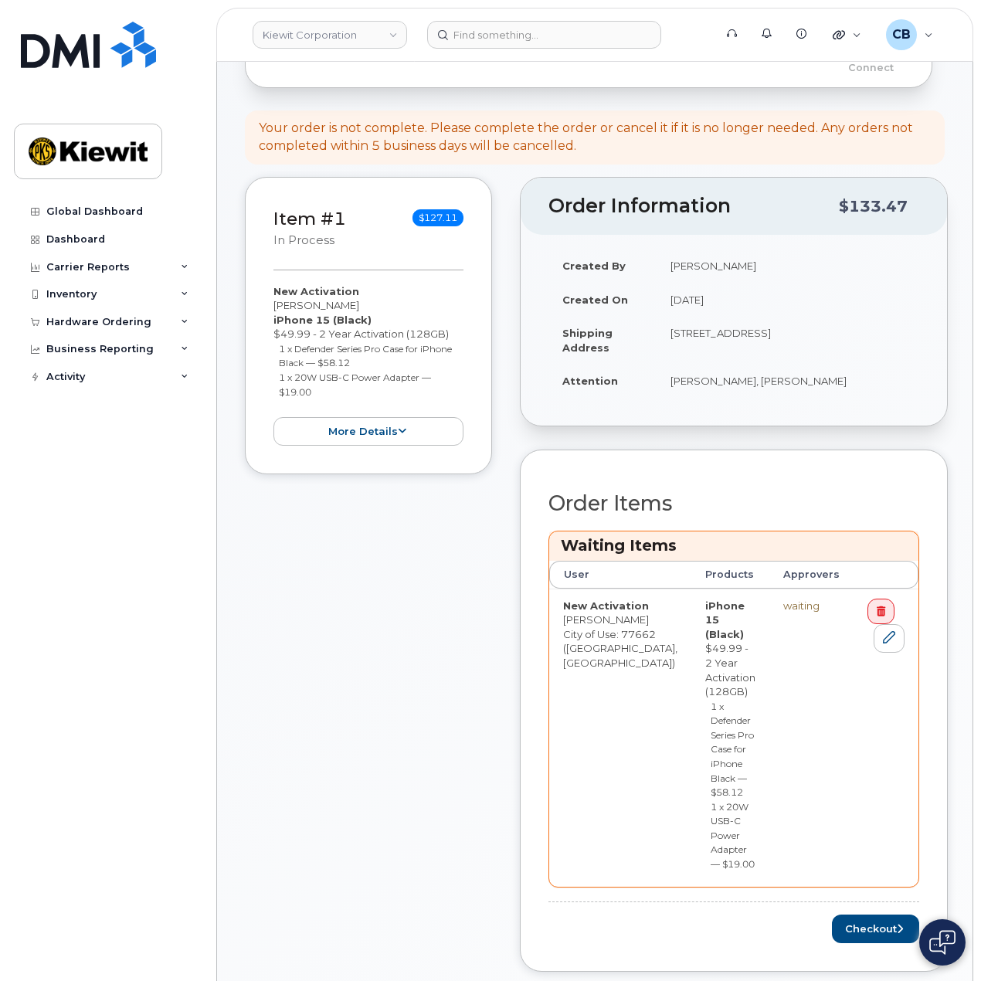
scroll to position [541, 0]
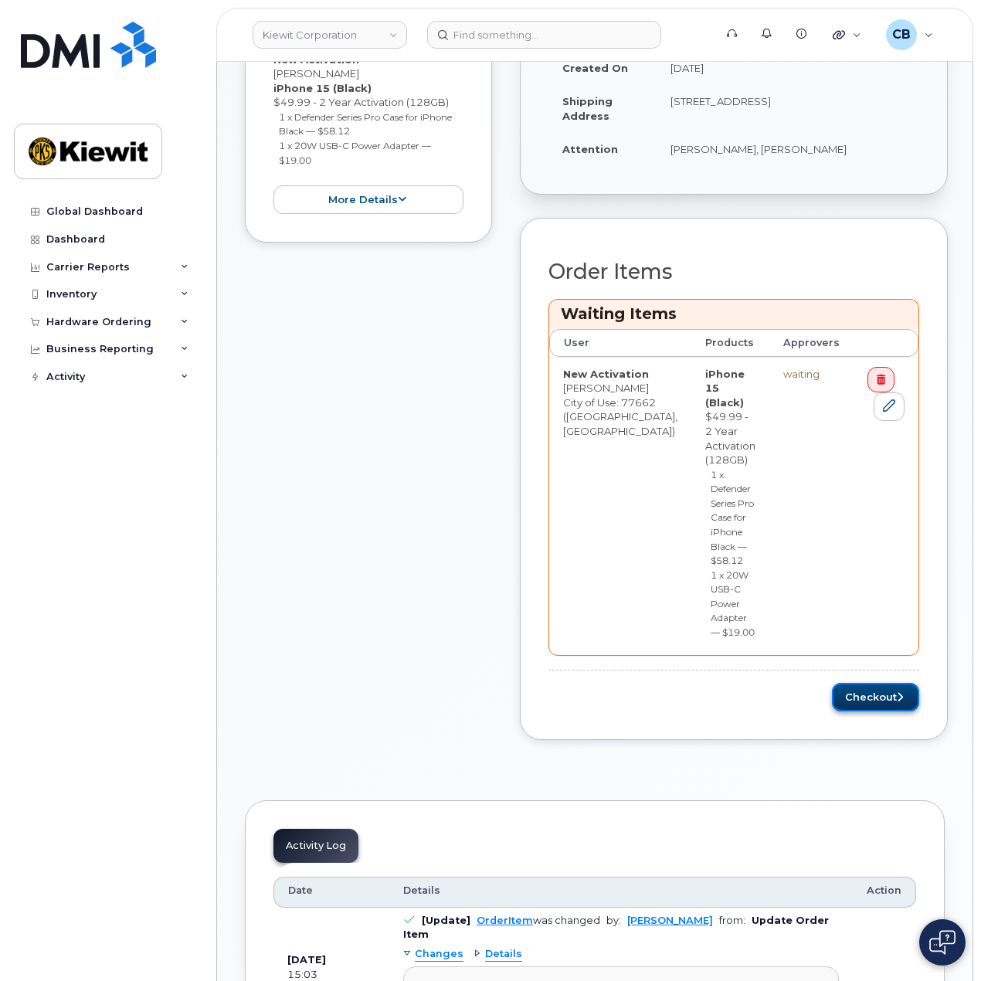
click at [882, 683] on button "Checkout" at bounding box center [875, 697] width 87 height 29
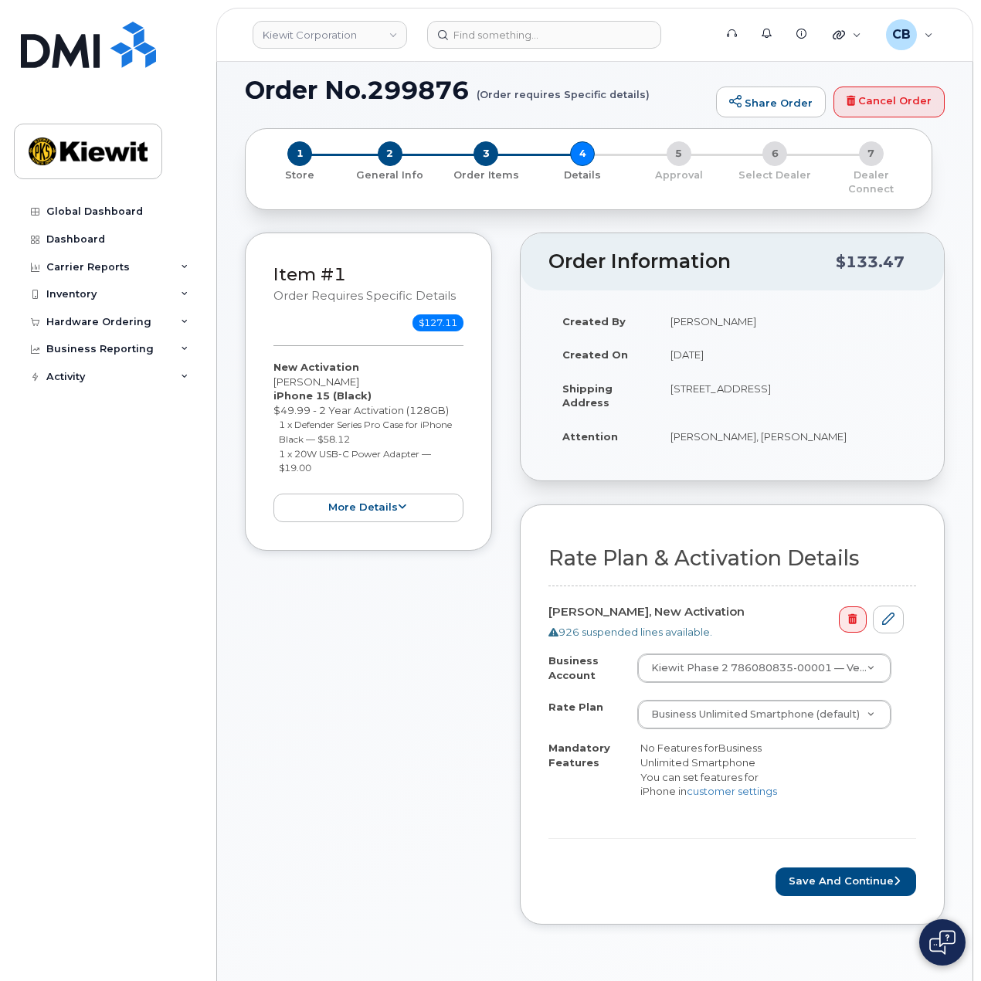
scroll to position [386, 0]
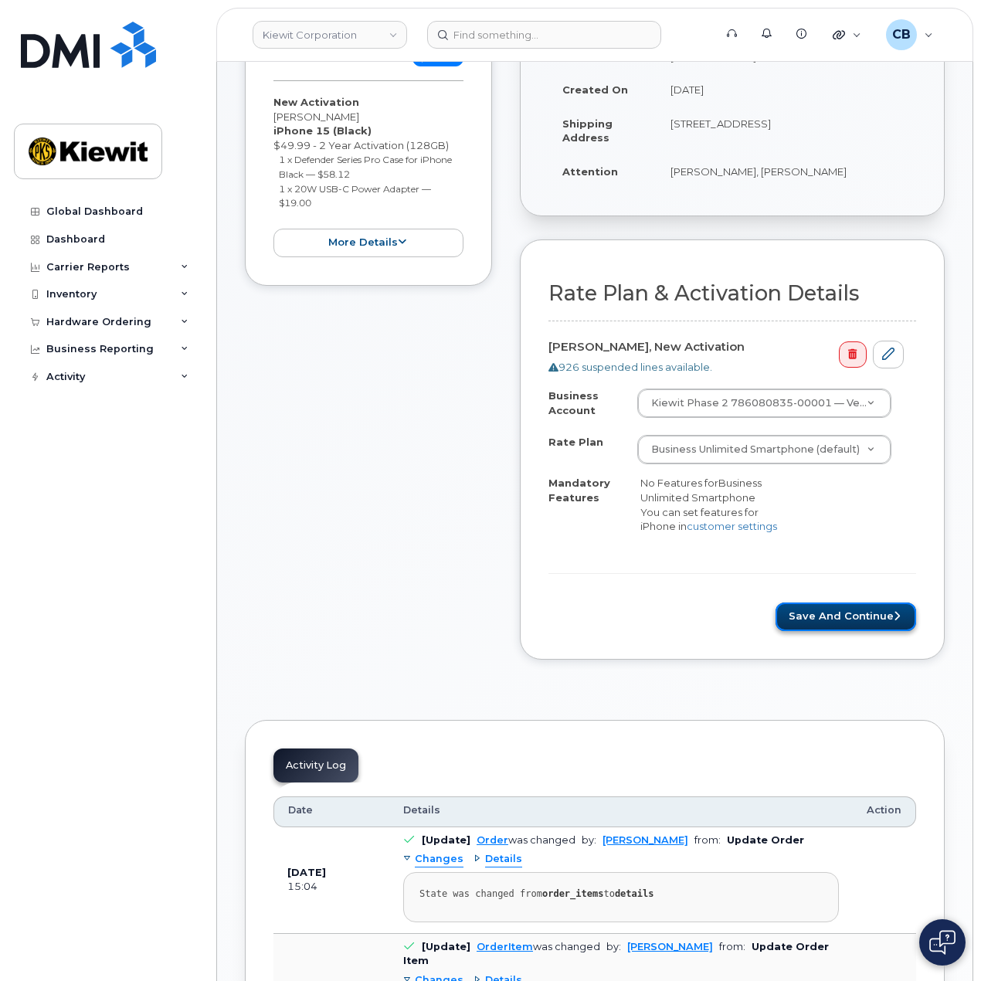
click at [801, 603] on button "Save and Continue" at bounding box center [845, 616] width 141 height 29
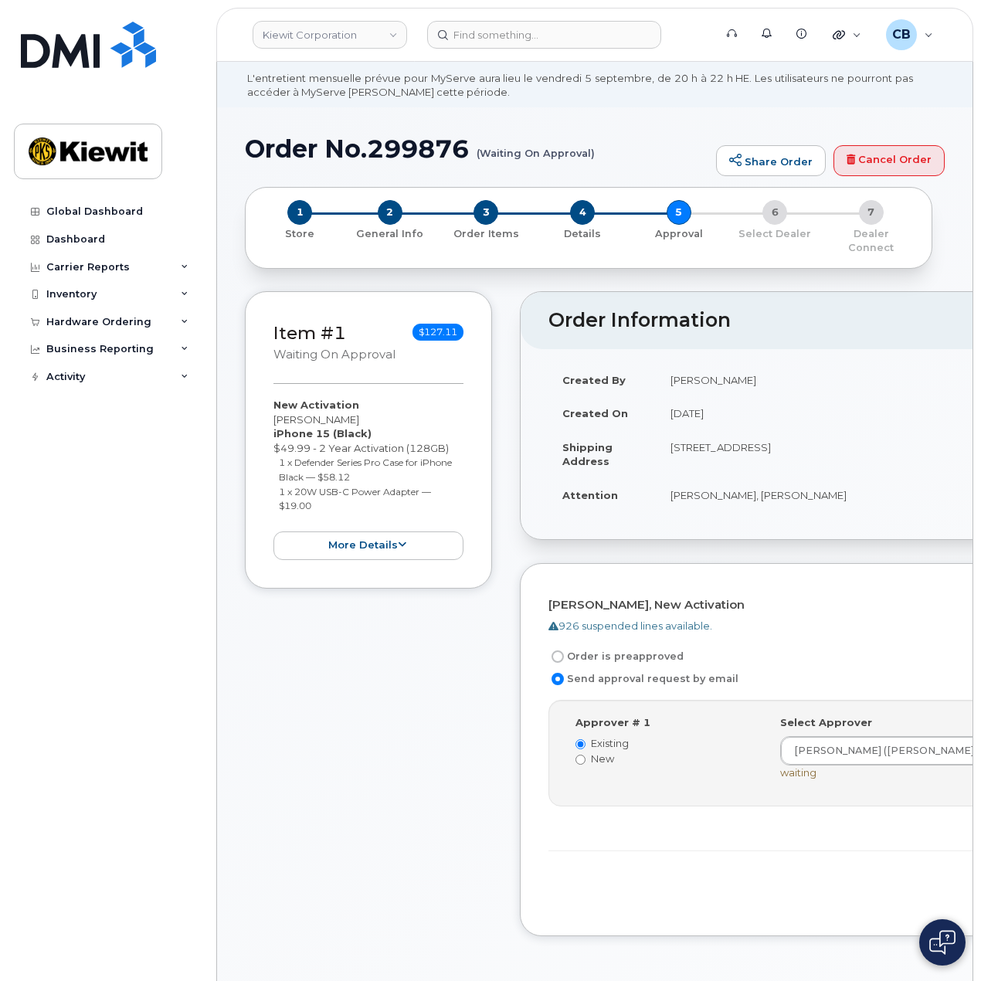
scroll to position [154, 0]
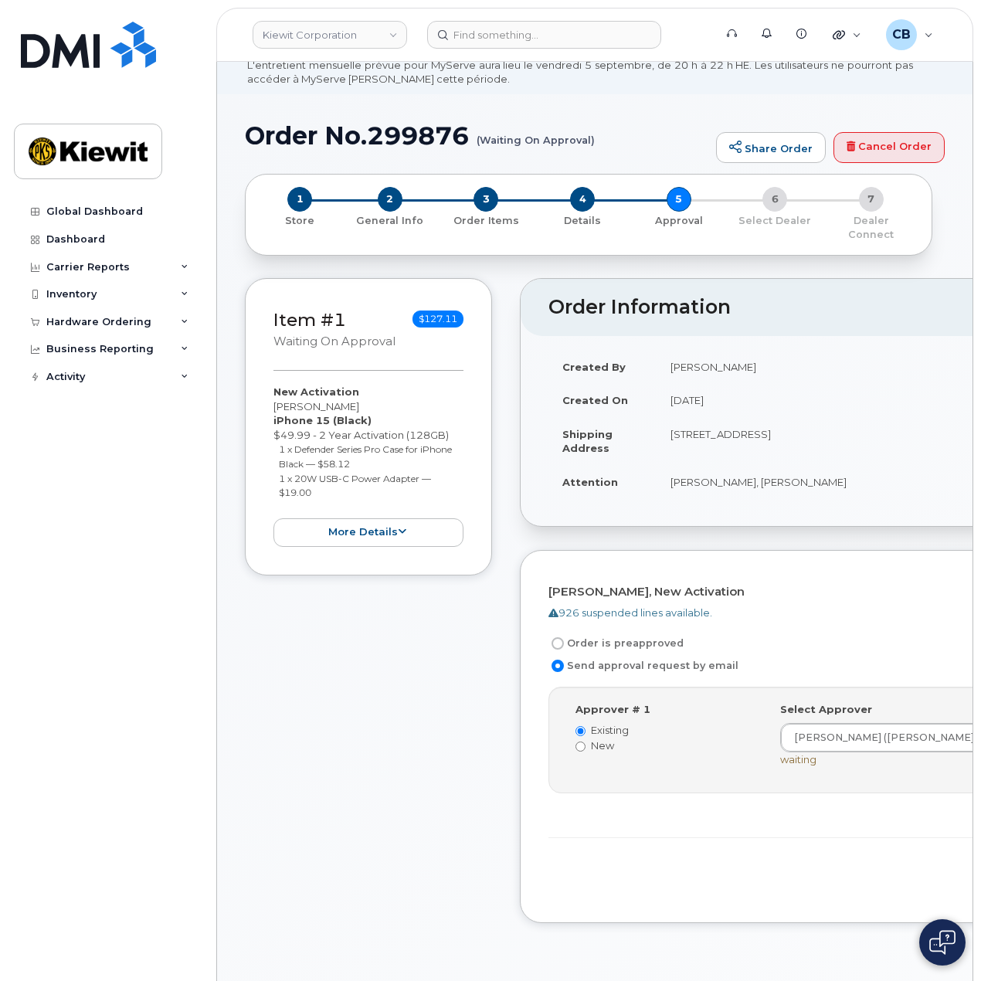
scroll to position [0, 0]
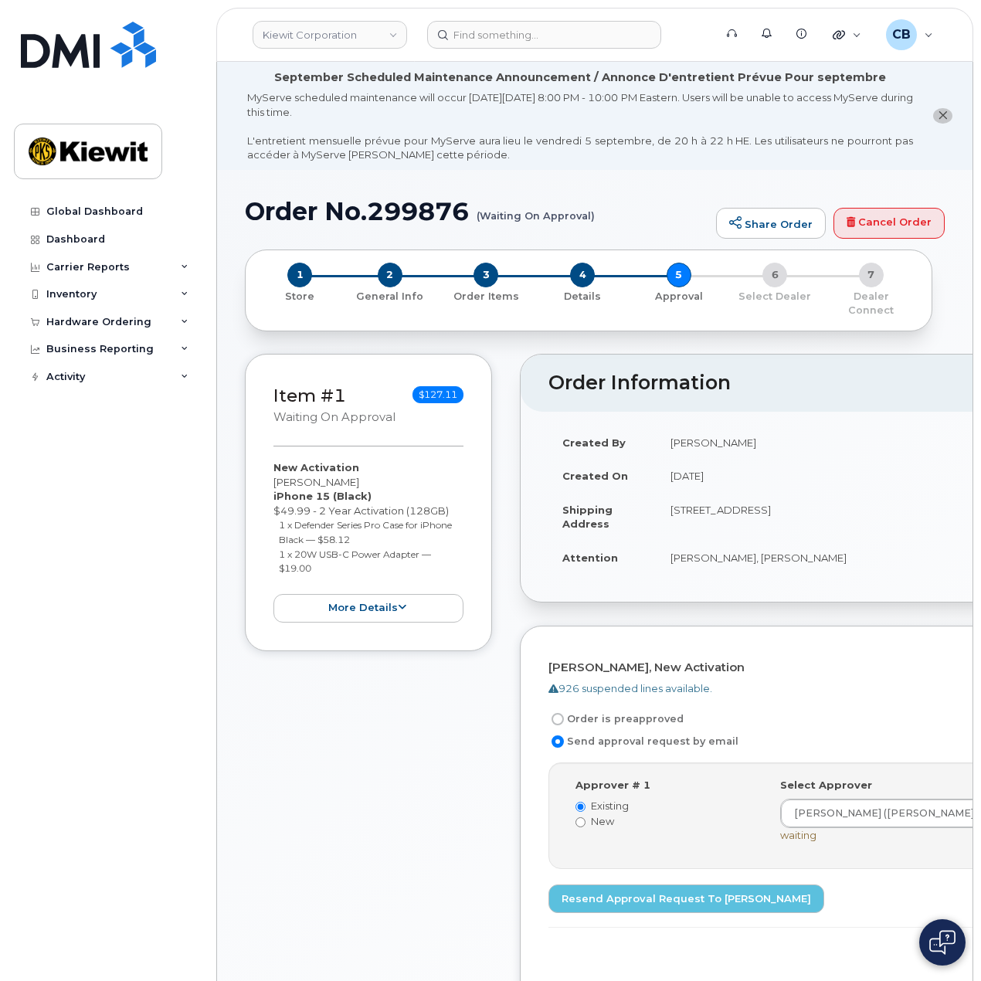
click at [422, 200] on h1 "Order No.299876 (Waiting On Approval)" at bounding box center [476, 211] width 463 height 27
copy h1 "299876"
click at [85, 66] on img at bounding box center [88, 45] width 135 height 46
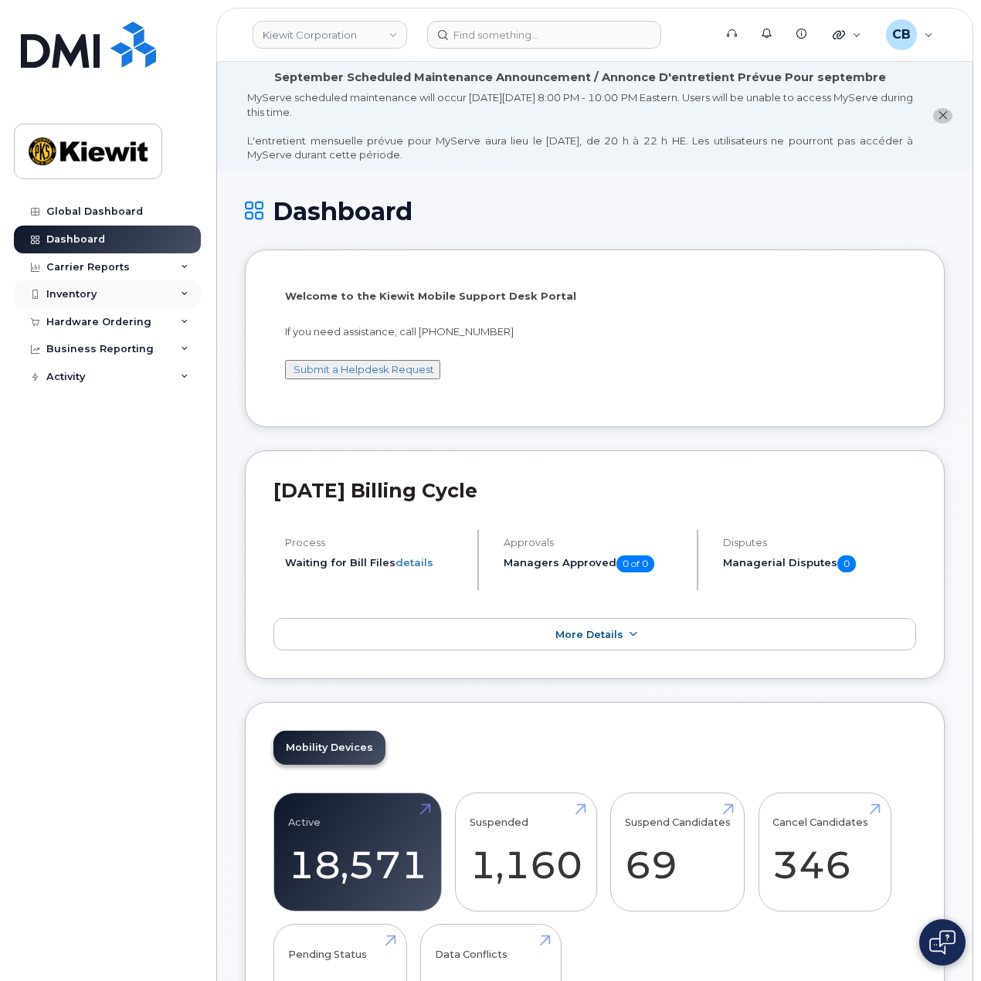
click at [114, 297] on div "Inventory" at bounding box center [107, 294] width 187 height 28
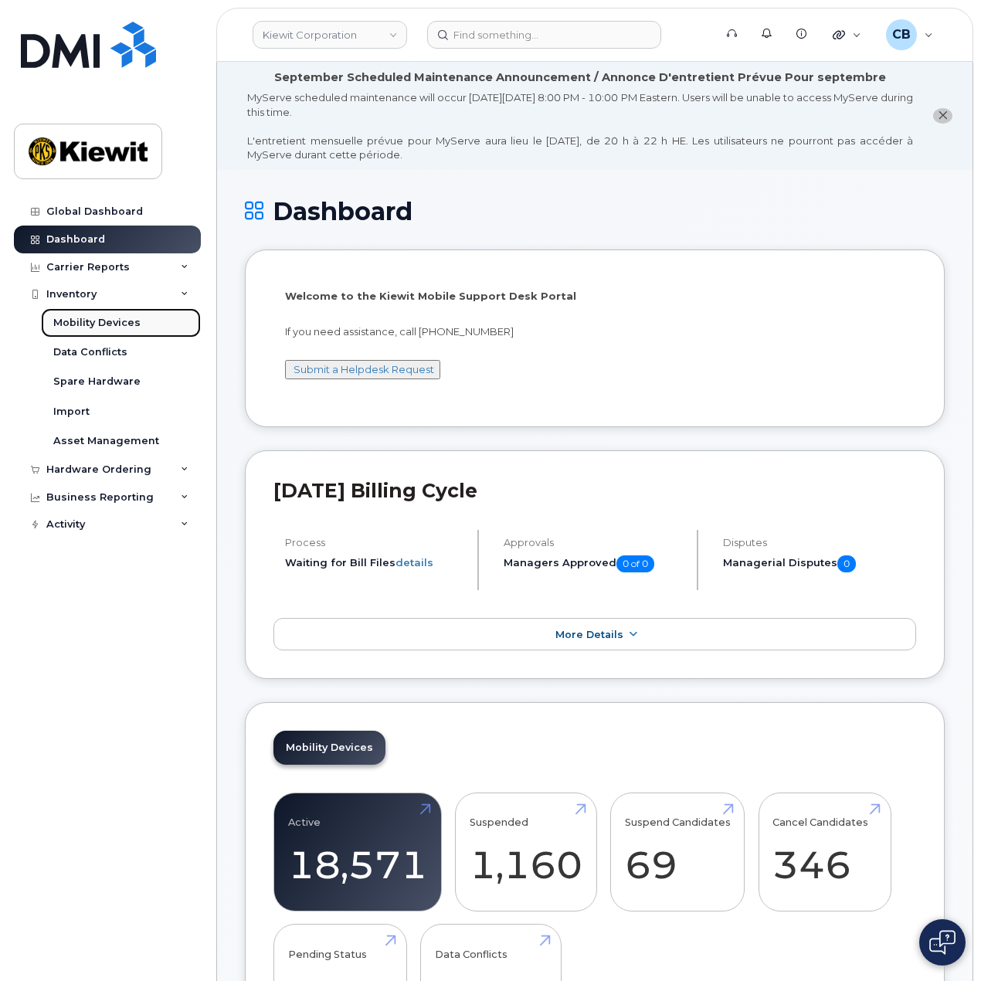
click at [118, 316] on div "Mobility Devices" at bounding box center [96, 323] width 87 height 14
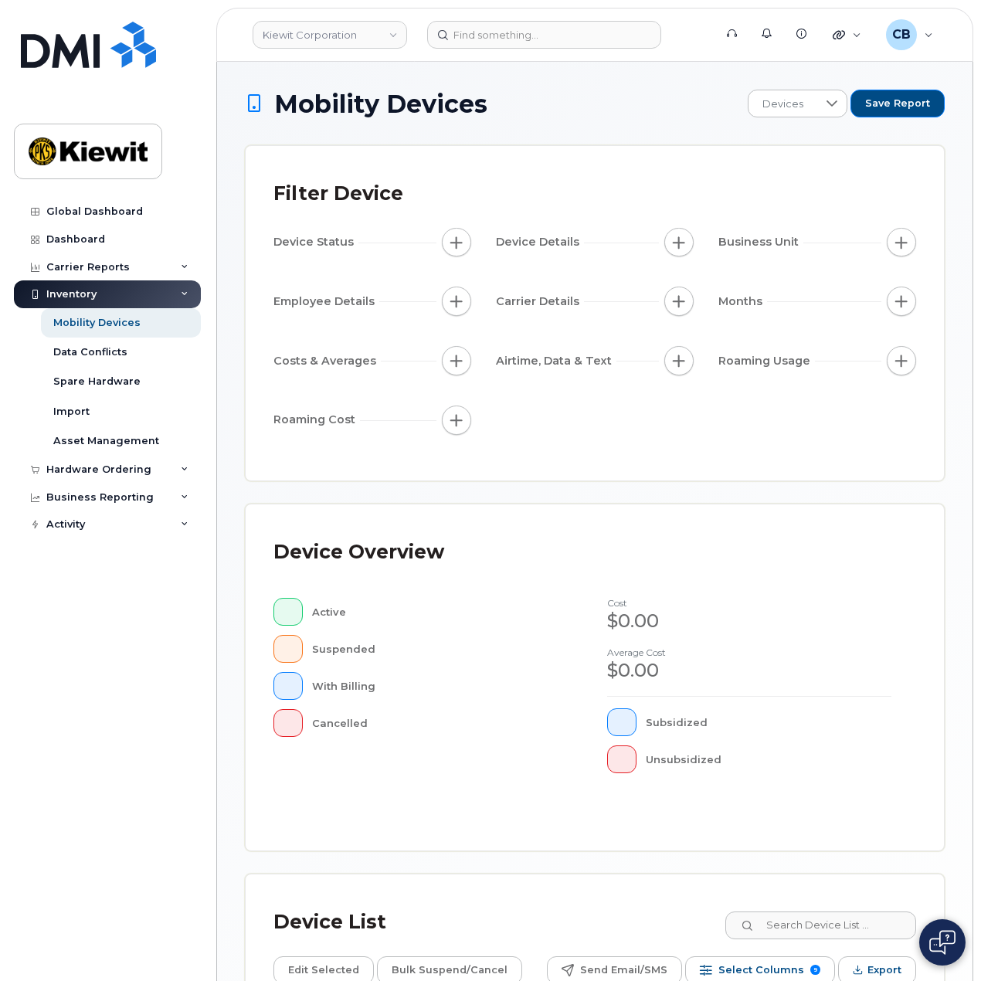
click at [114, 297] on div "Inventory" at bounding box center [107, 294] width 187 height 28
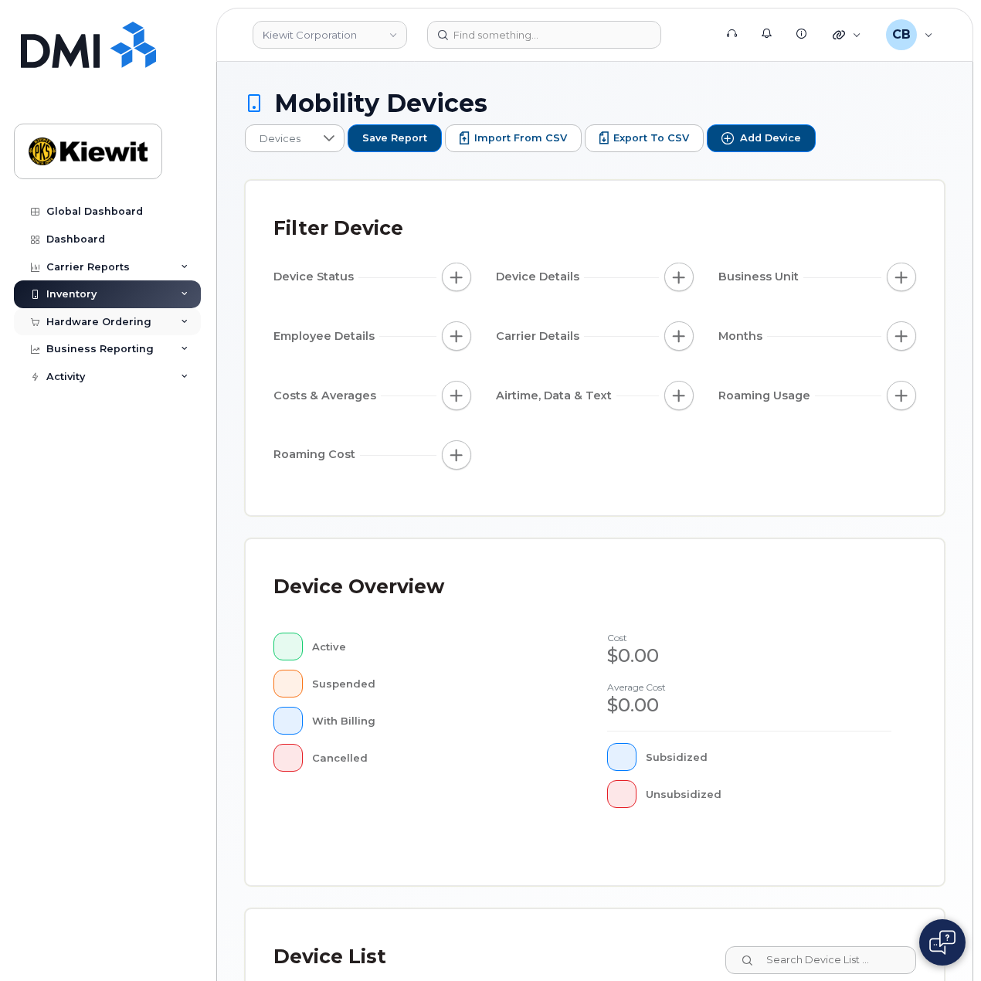
click at [101, 327] on div "Hardware Ordering" at bounding box center [98, 322] width 105 height 12
click at [81, 381] on div "Orders" at bounding box center [72, 380] width 38 height 14
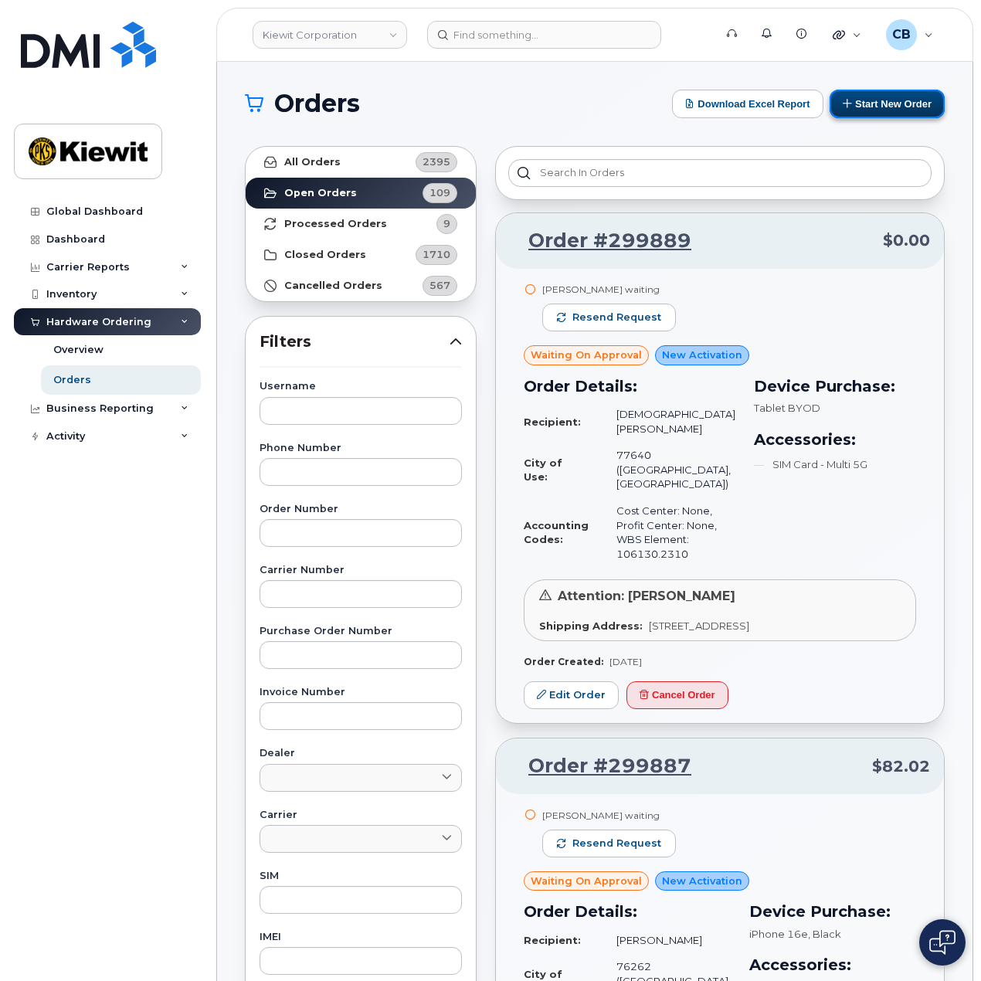
click at [903, 107] on button "Start New Order" at bounding box center [886, 104] width 115 height 29
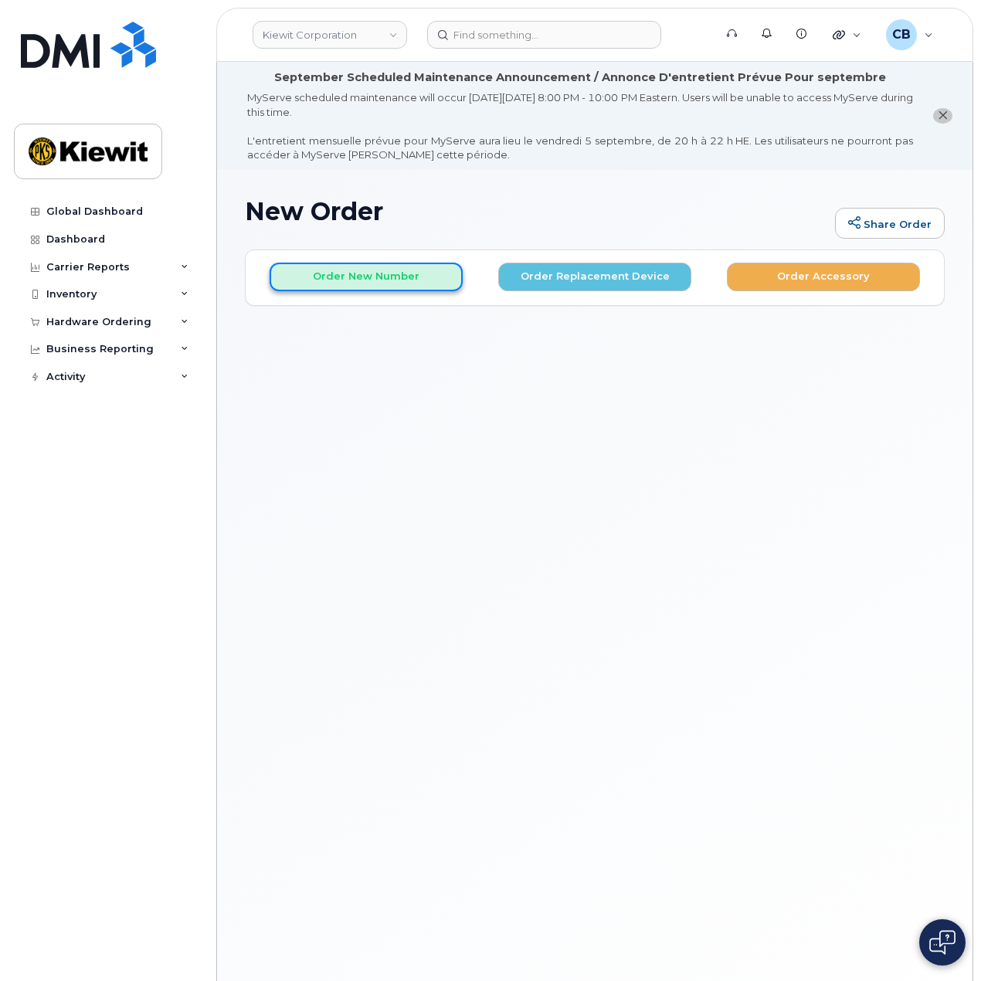
click at [355, 272] on button "Order New Number" at bounding box center [365, 277] width 193 height 29
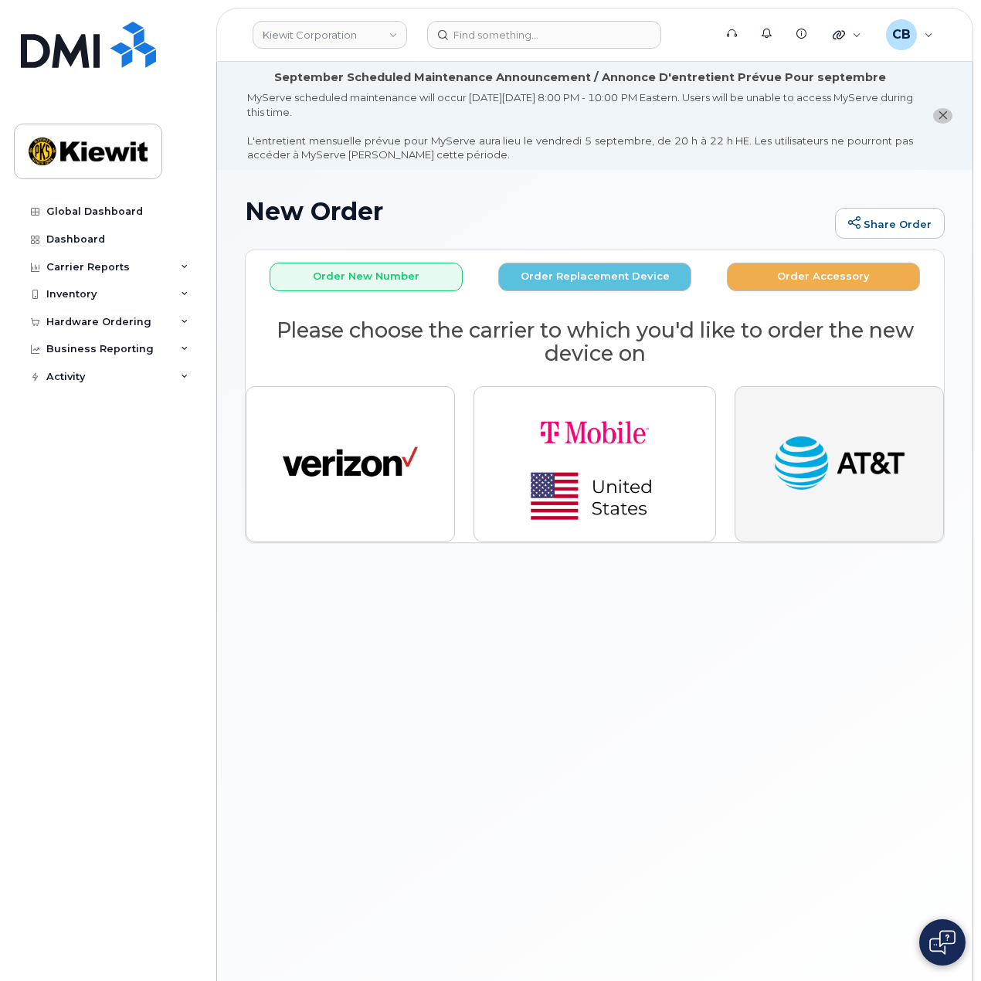
click at [788, 430] on img "button" at bounding box center [838, 463] width 135 height 69
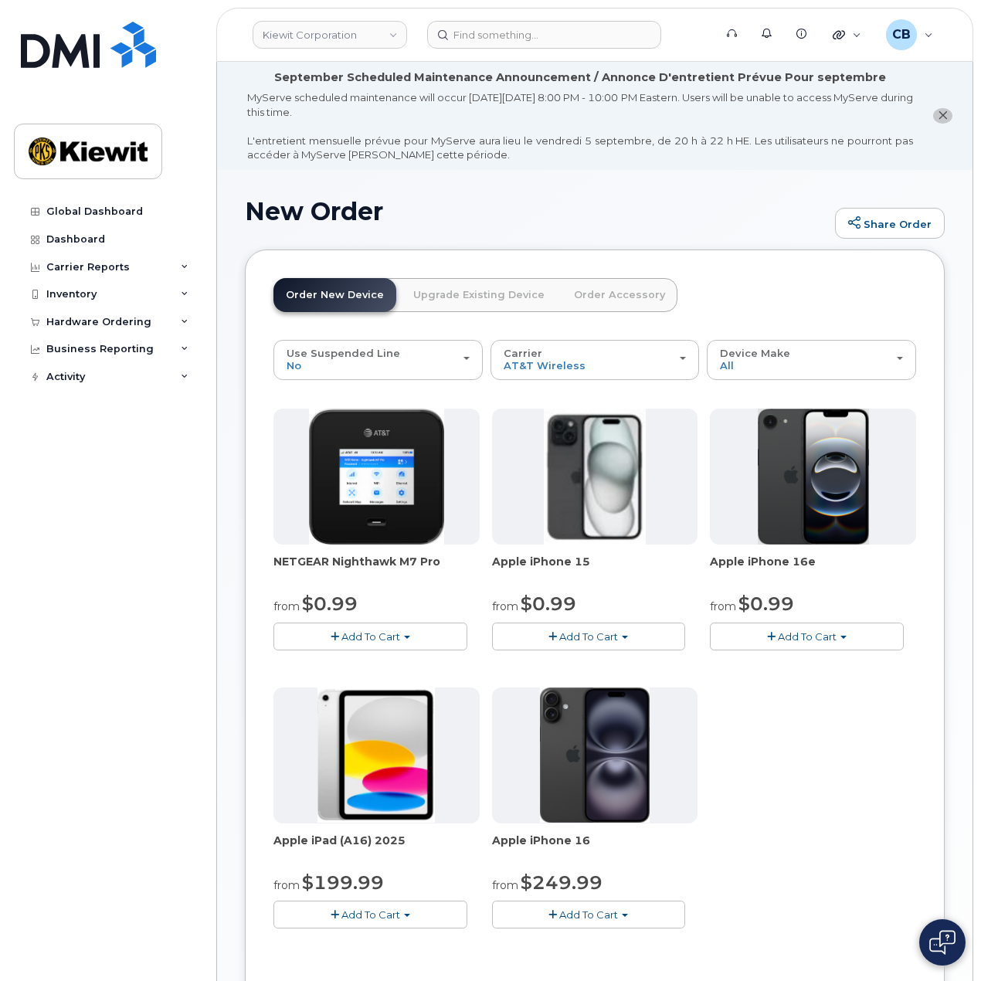
click at [808, 637] on span "Add To Cart" at bounding box center [807, 636] width 59 height 12
click at [868, 835] on div "NETGEAR Nighthawk M7 Pro from $0.99 Add To Cart $0.99 - 2 Year Activation $449.…" at bounding box center [594, 680] width 642 height 544
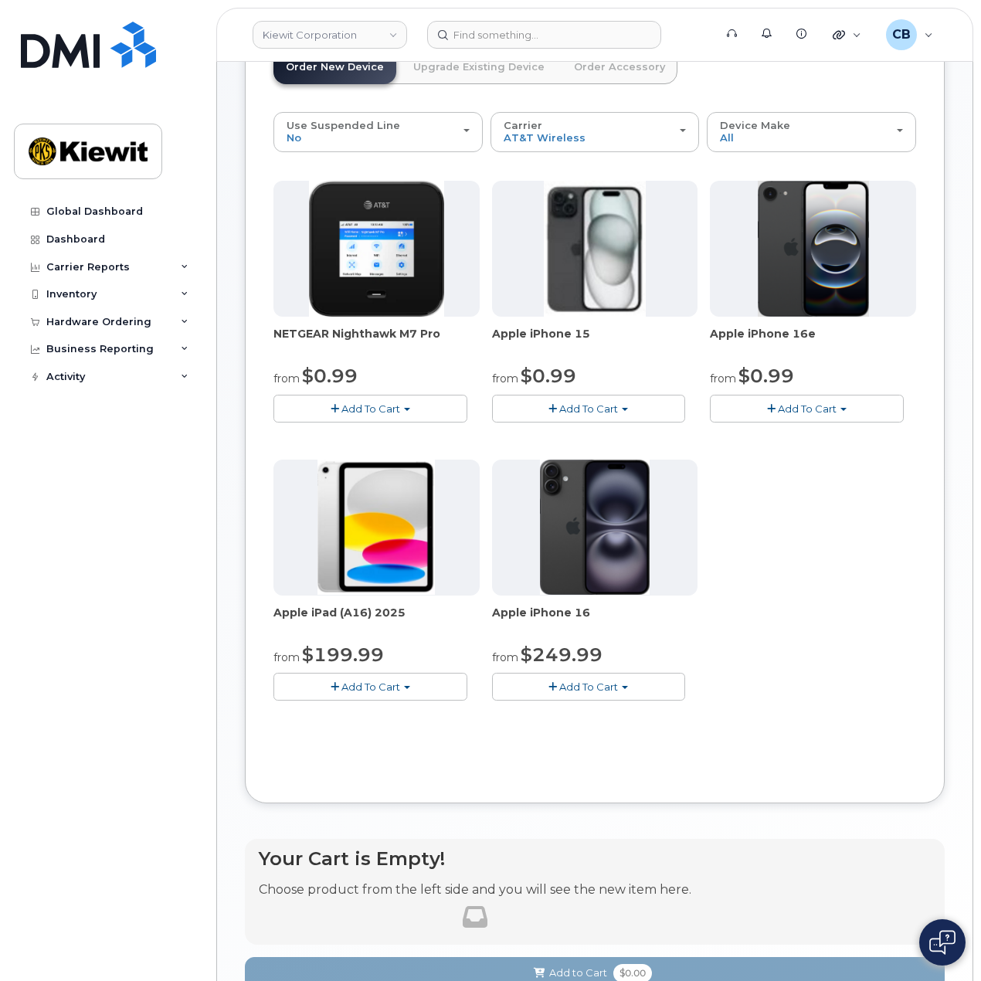
scroll to position [232, 0]
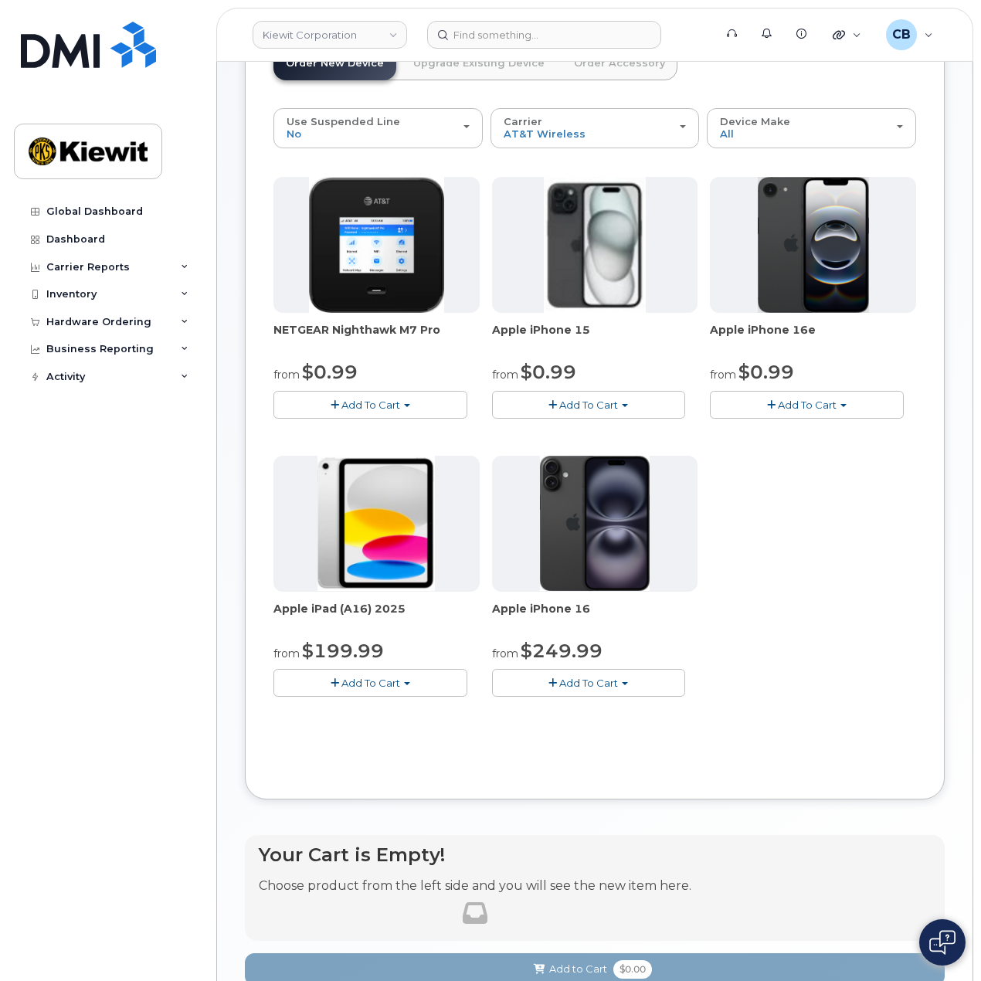
click at [587, 398] on span "Add To Cart" at bounding box center [588, 404] width 59 height 12
click at [582, 429] on link "$0.99 - 2 Year Activation (128GB)" at bounding box center [595, 433] width 199 height 19
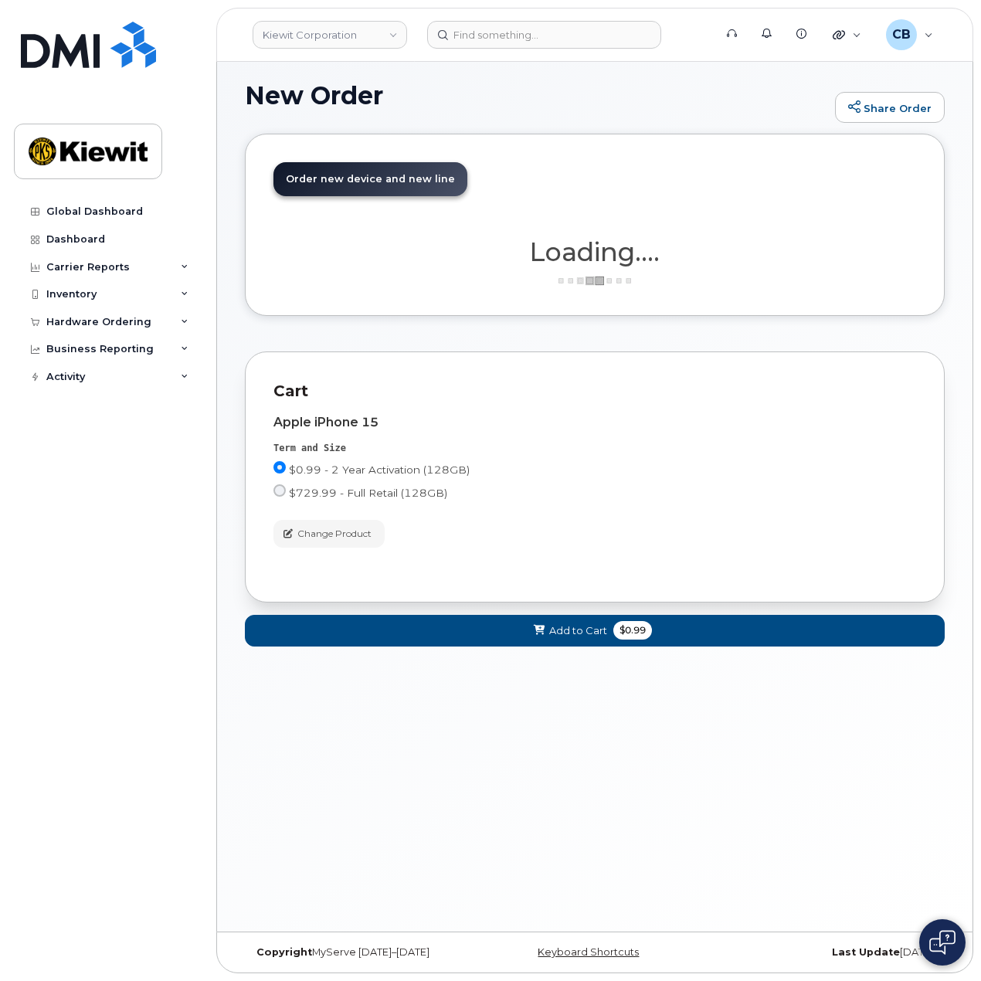
scroll to position [115, 0]
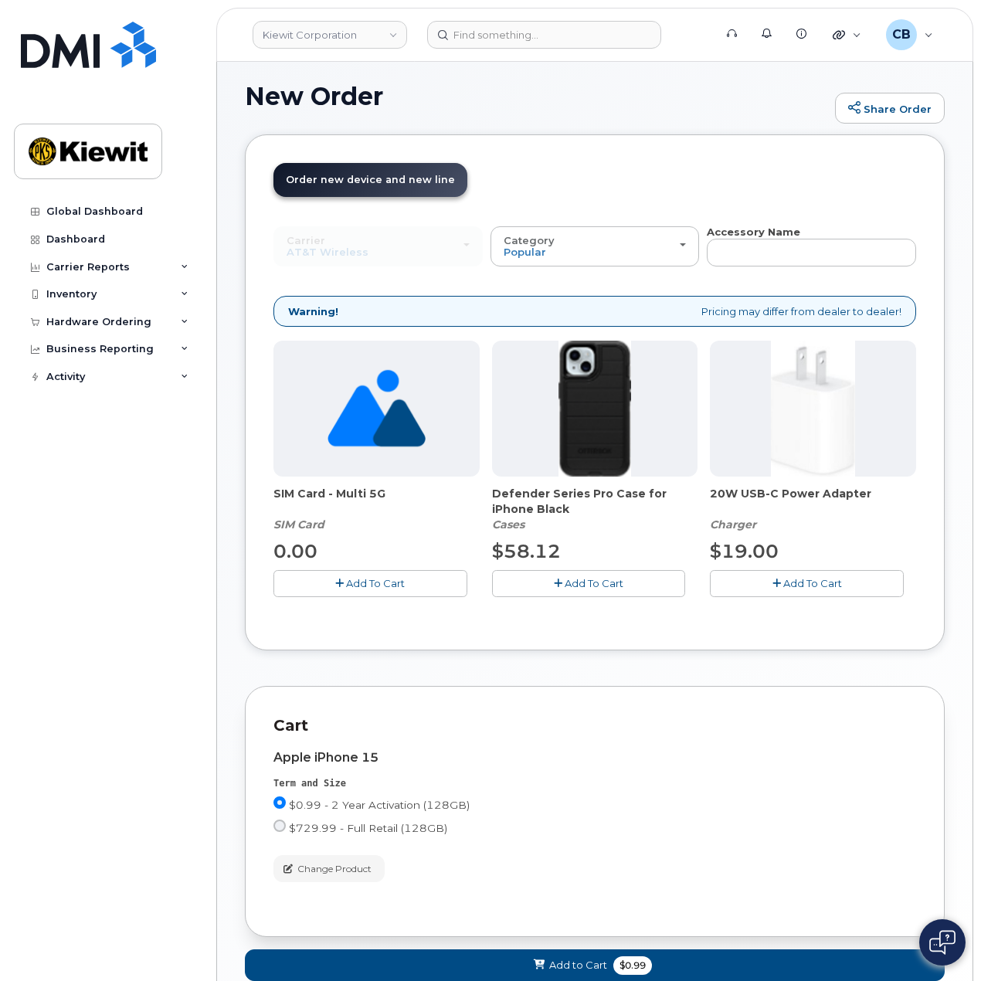
click at [598, 583] on span "Add To Cart" at bounding box center [593, 583] width 59 height 12
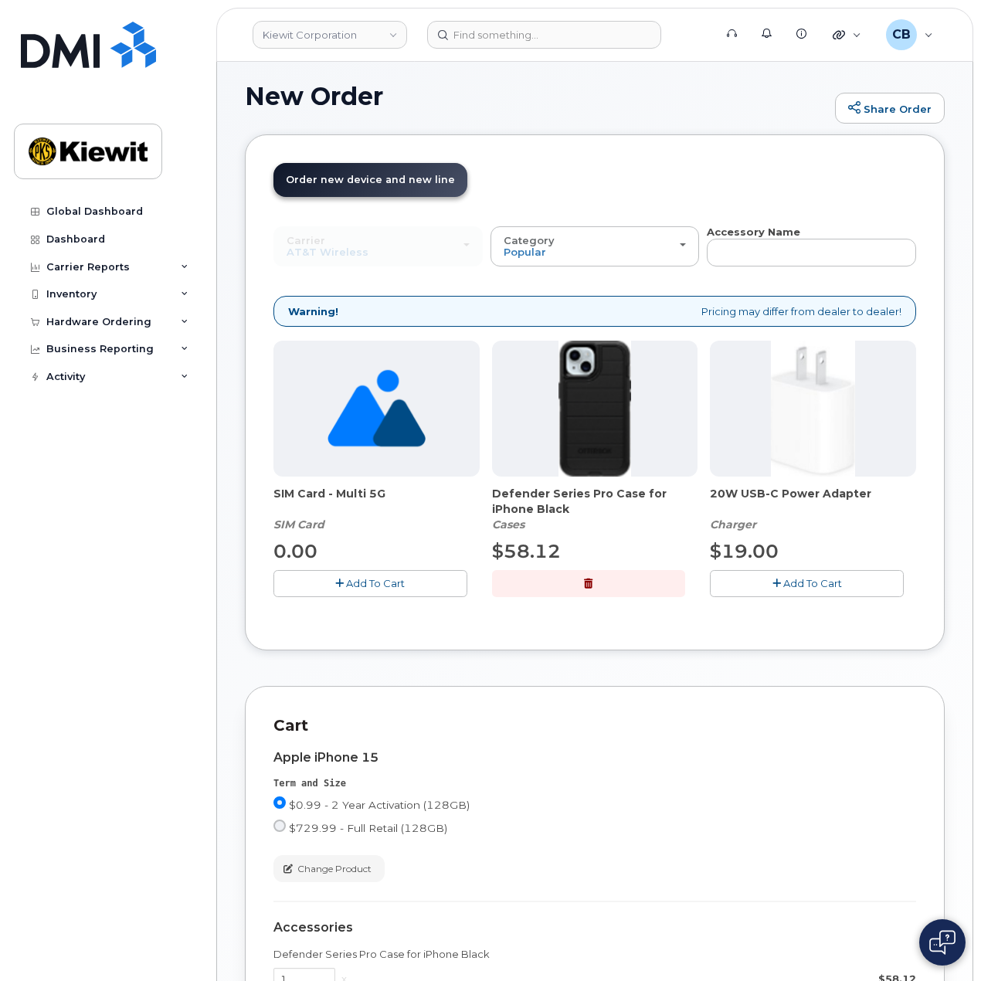
click at [798, 586] on span "Add To Cart" at bounding box center [812, 583] width 59 height 12
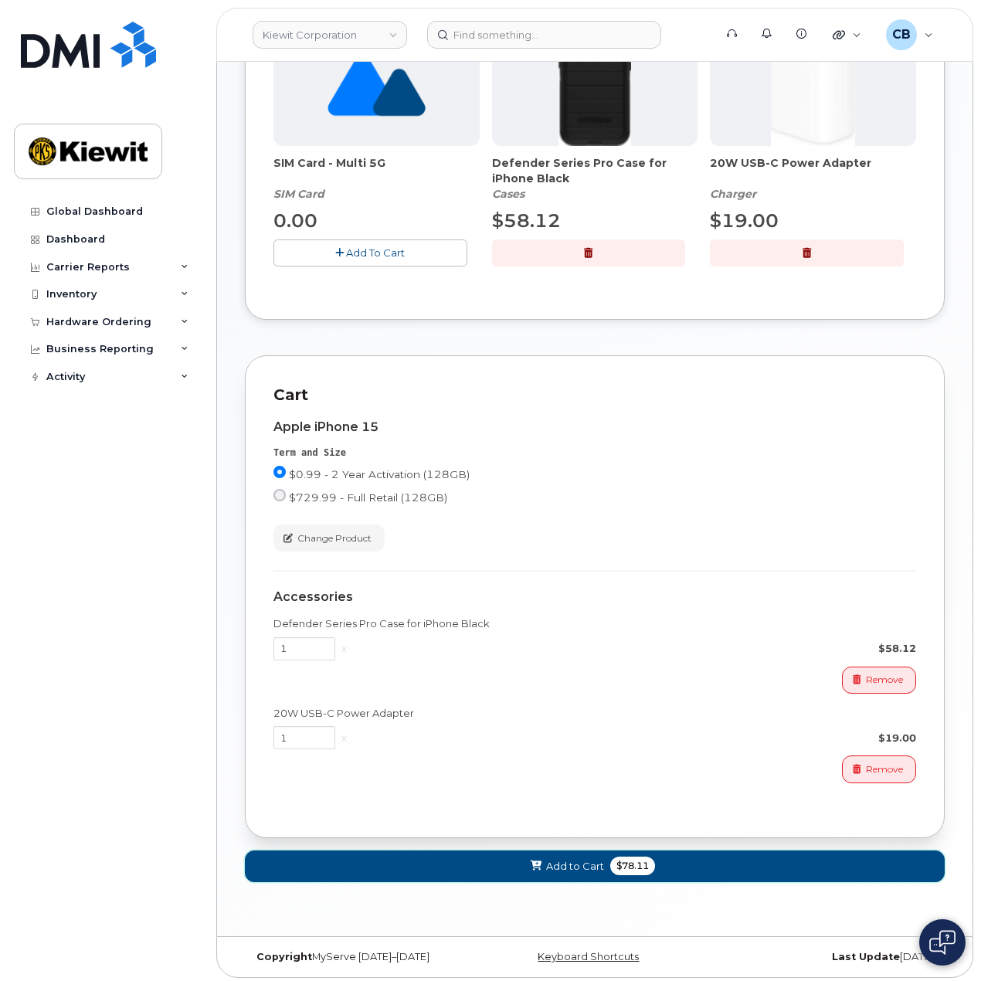
click at [586, 866] on span "Add to Cart" at bounding box center [575, 866] width 58 height 15
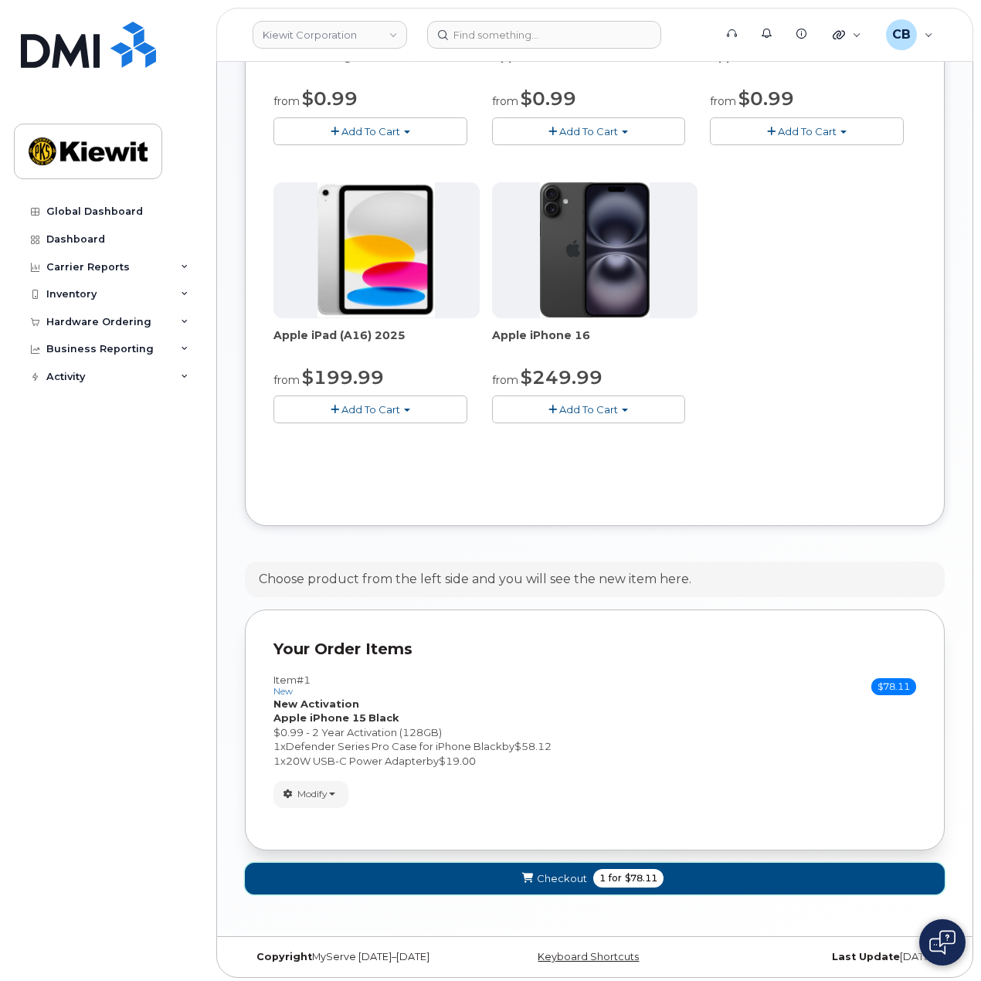
click at [568, 871] on span "Checkout" at bounding box center [562, 878] width 50 height 15
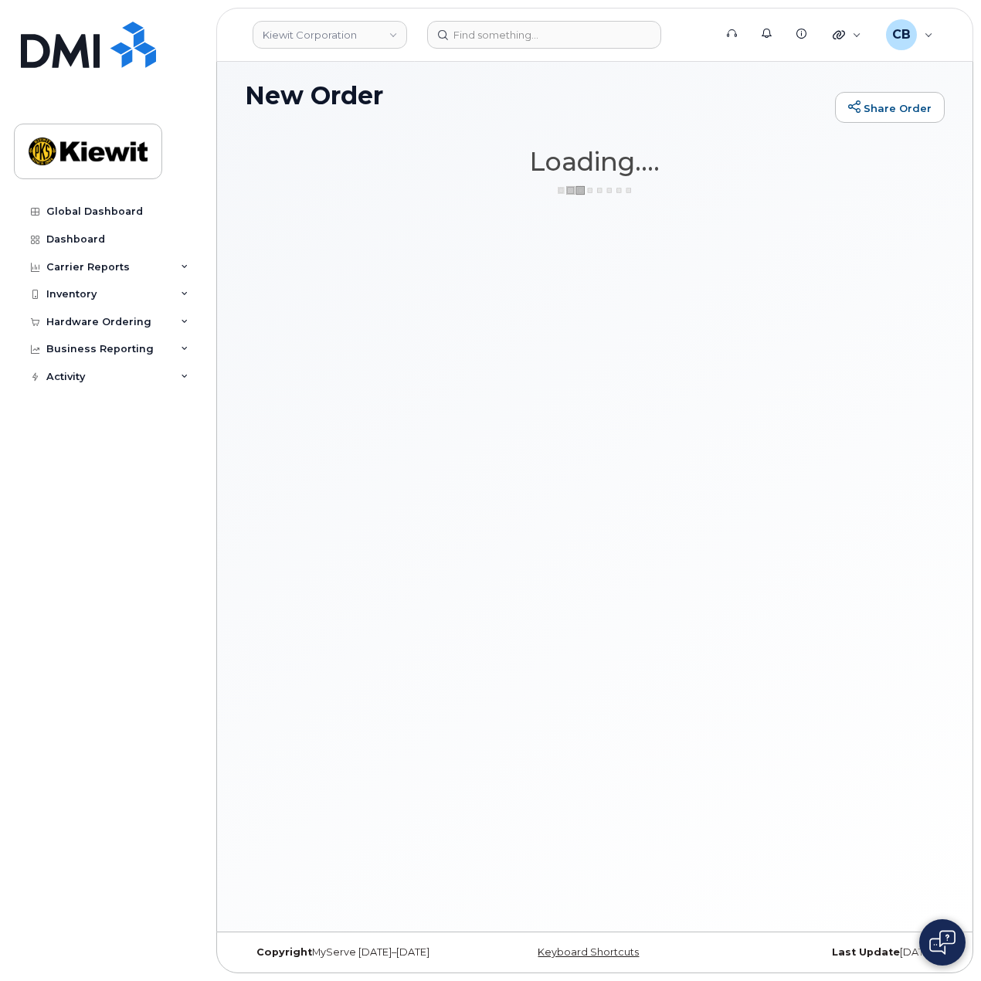
scroll to position [115, 0]
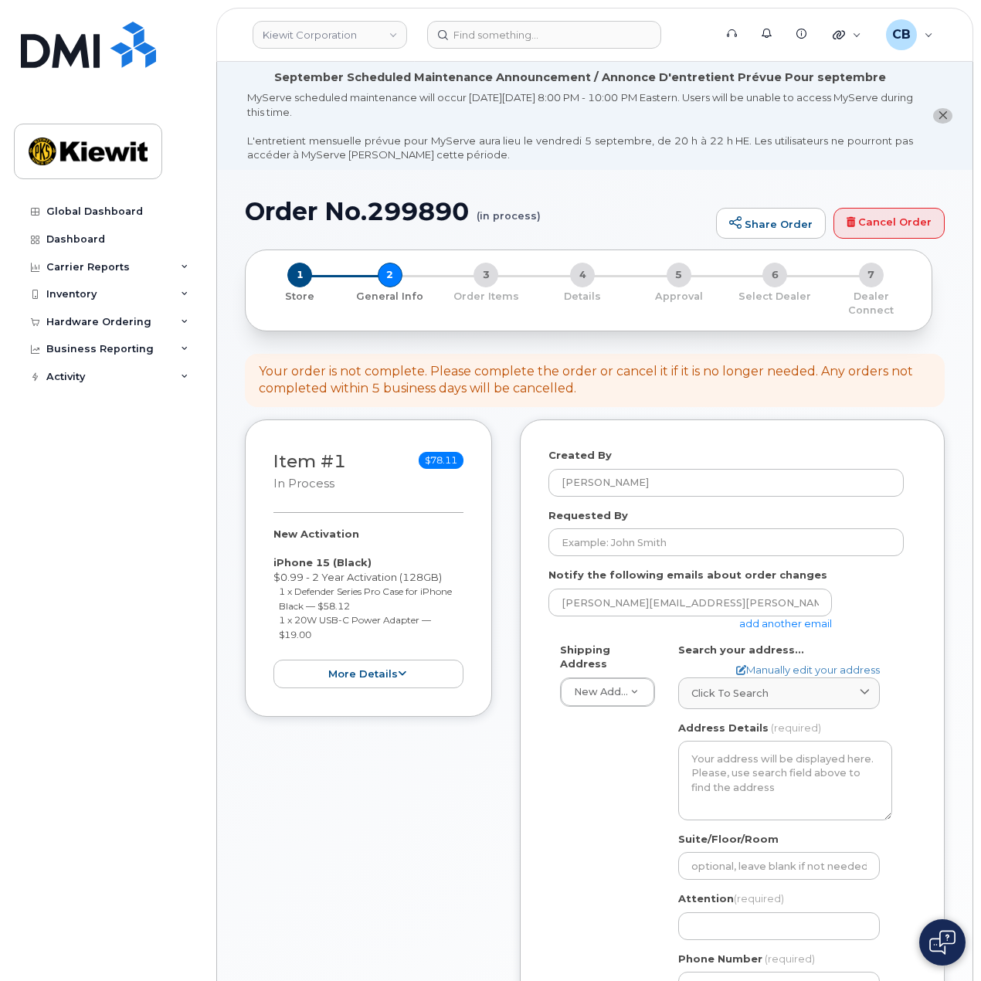
select select
